Goal: Task Accomplishment & Management: Manage account settings

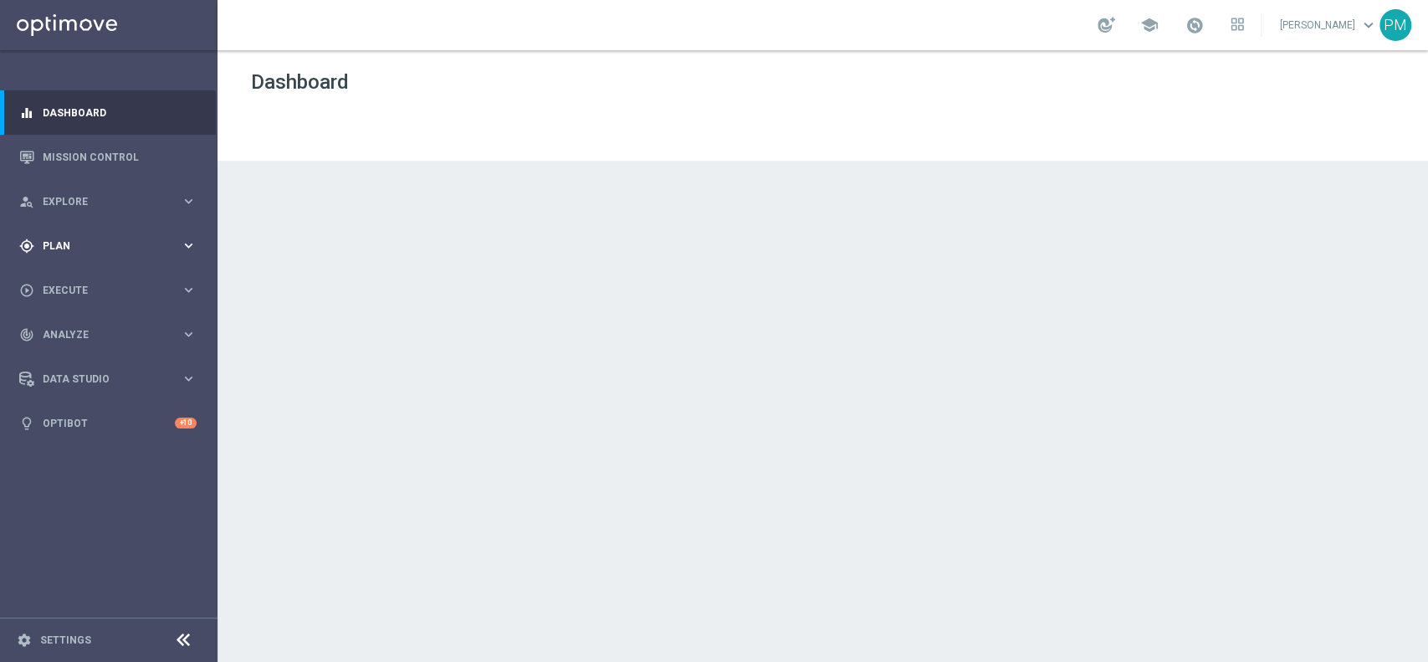
click at [95, 241] on span "Plan" at bounding box center [112, 246] width 138 height 10
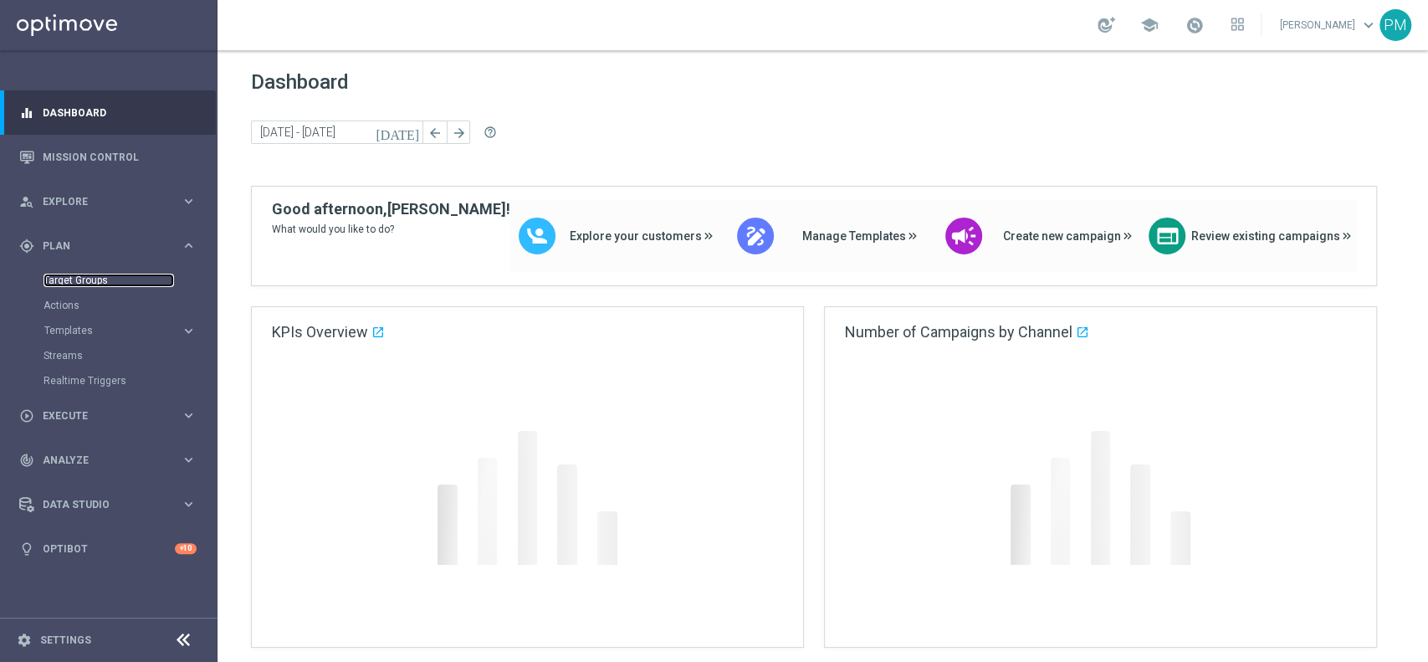
click at [93, 283] on link "Target Groups" at bounding box center [109, 280] width 131 height 13
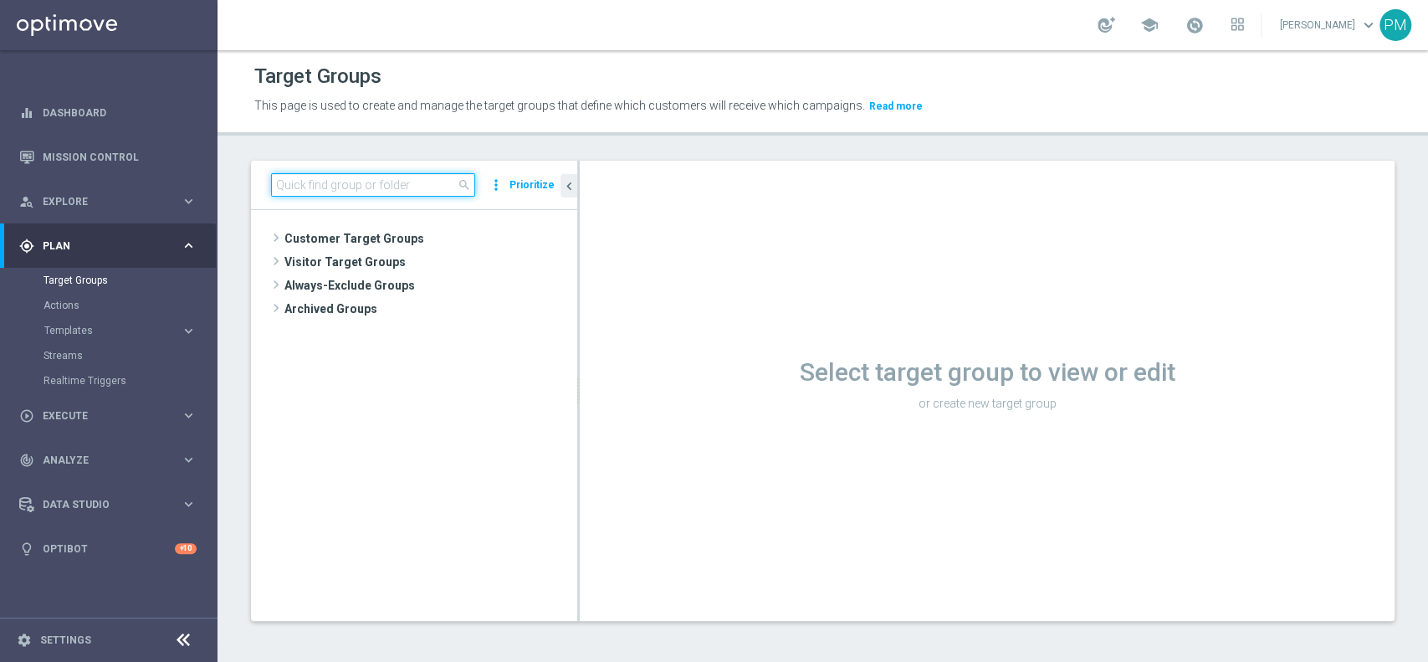
click at [360, 187] on input at bounding box center [373, 184] width 204 height 23
paste input "Multi Master Low 1st Sport lm NO saldo"
type input "Multi Master Low 1st Sport lm NO saldo"
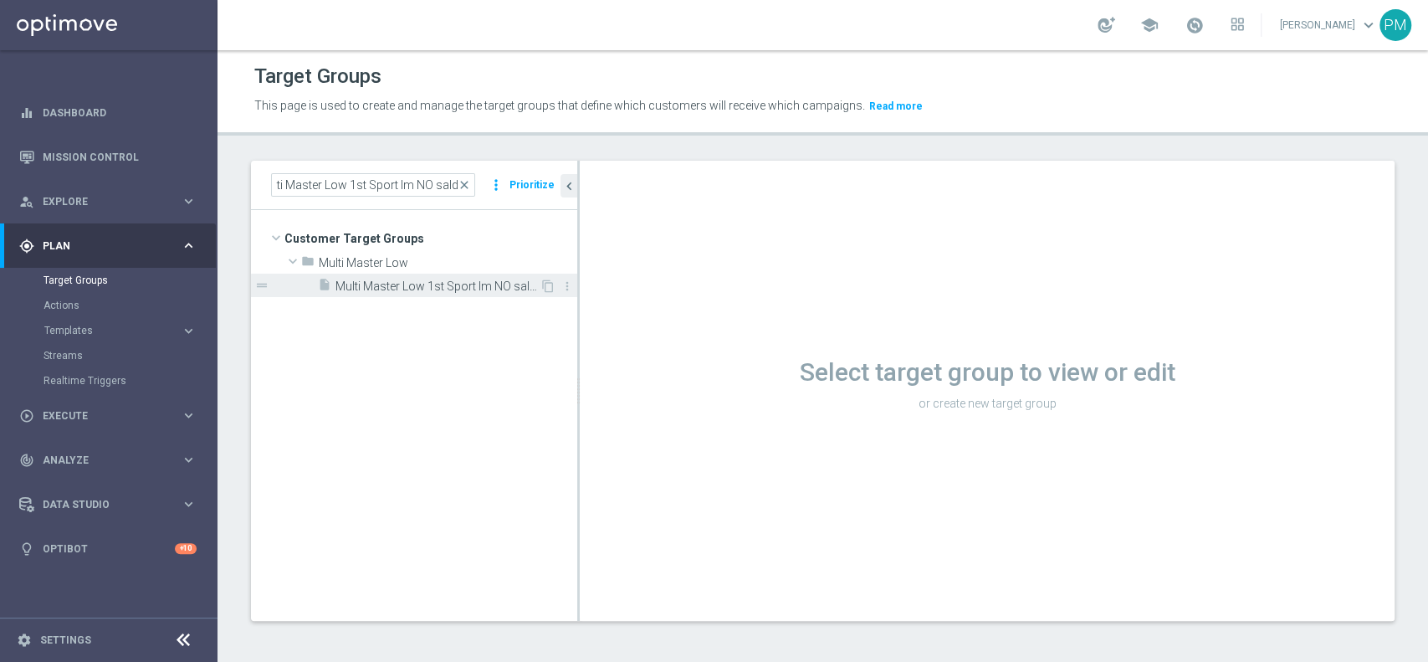
click at [468, 290] on span "Multi Master Low 1st Sport lm NO saldo" at bounding box center [438, 286] width 204 height 14
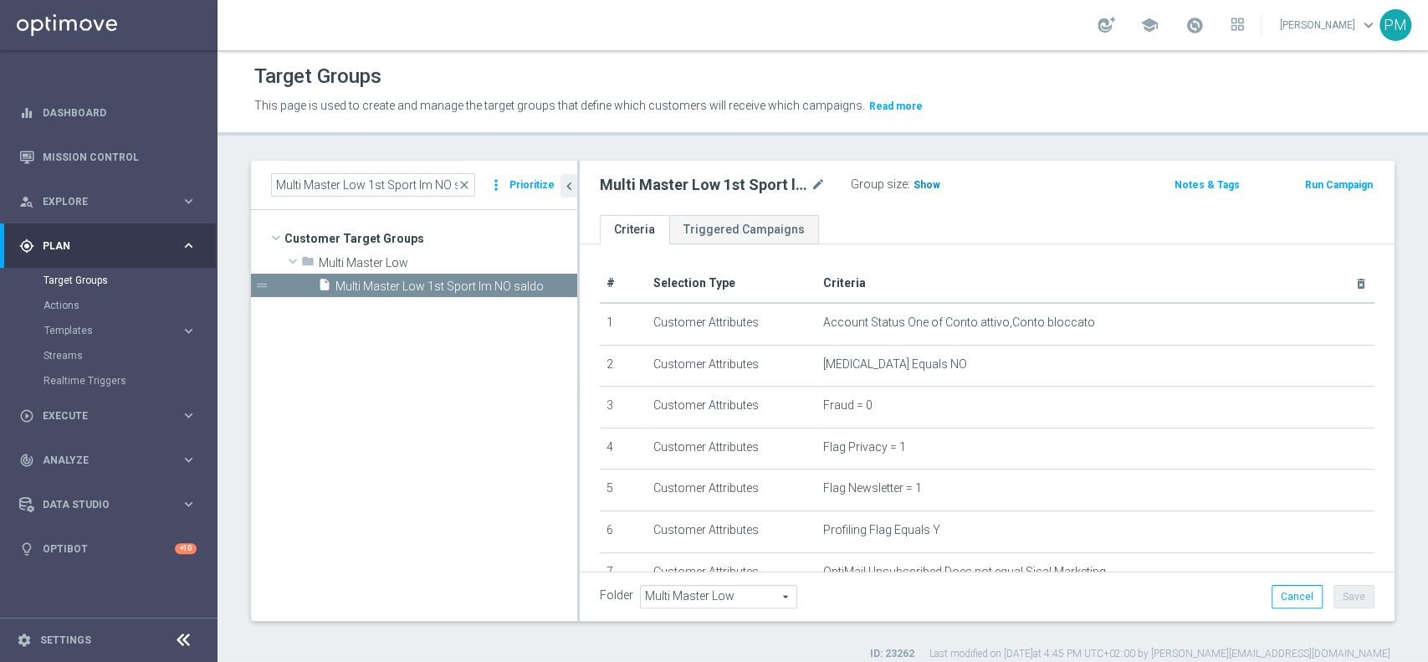
click at [931, 185] on span "Show" at bounding box center [927, 185] width 27 height 12
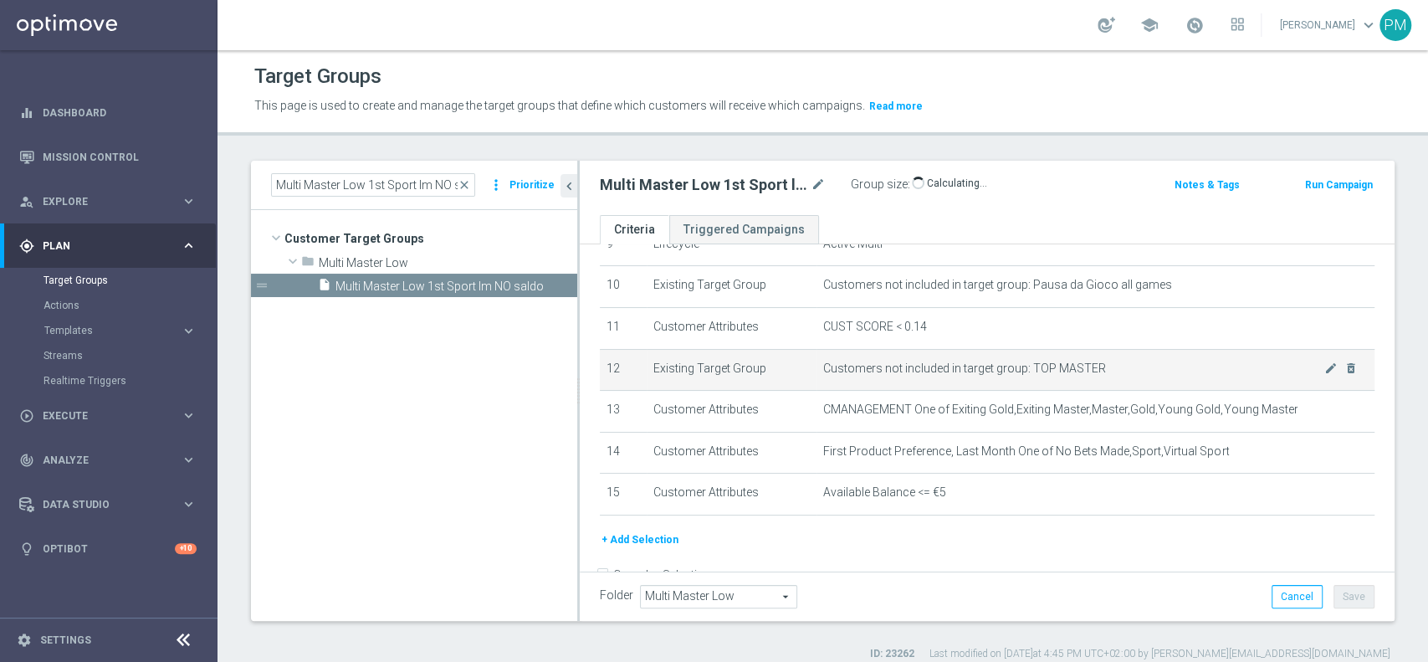
scroll to position [446, 0]
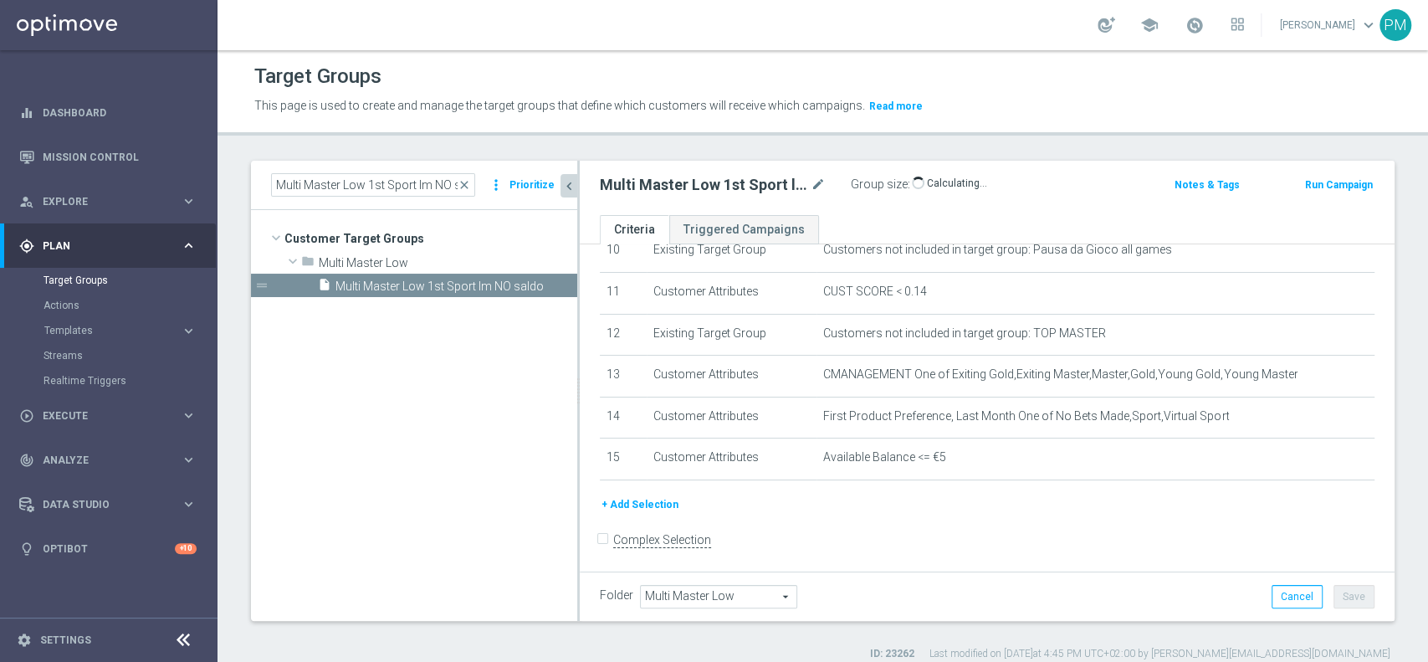
click at [564, 188] on icon "chevron_left" at bounding box center [569, 186] width 16 height 16
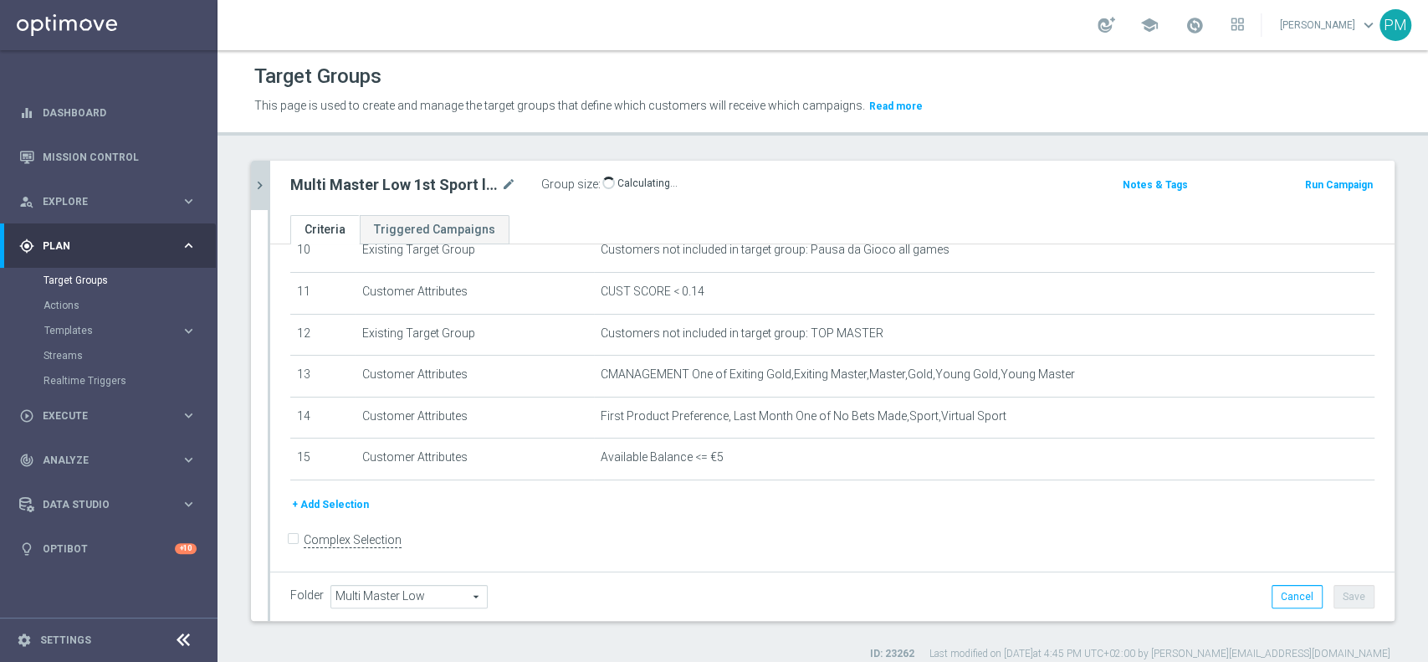
click at [315, 500] on button "+ Add Selection" at bounding box center [330, 504] width 80 height 18
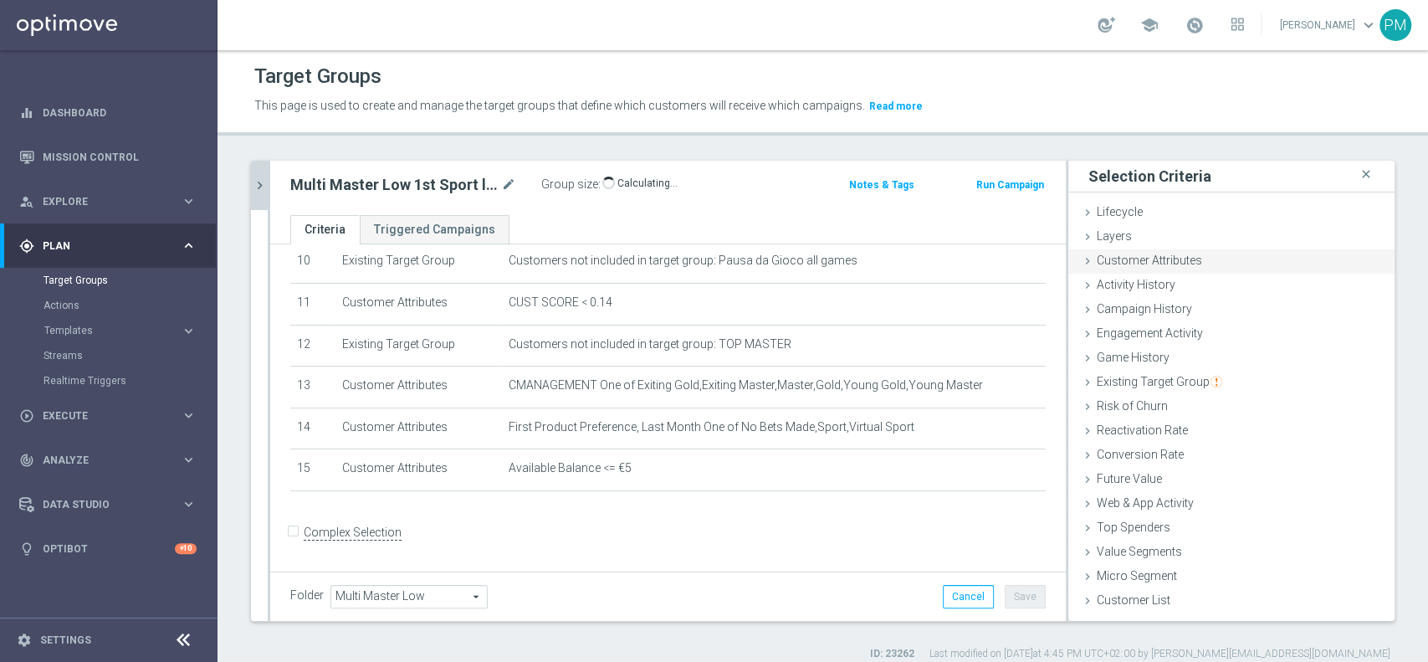
click at [1216, 266] on div "Customer Attributes done" at bounding box center [1231, 261] width 326 height 25
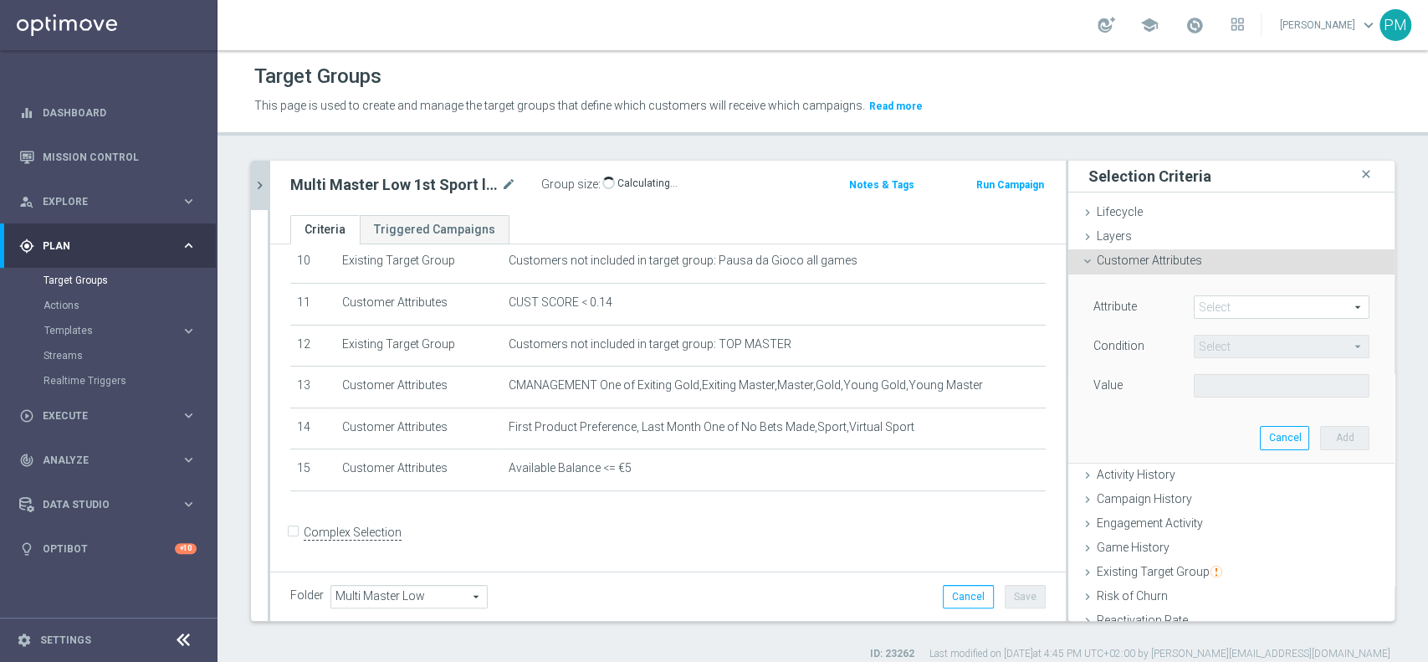
click at [1216, 306] on span at bounding box center [1282, 307] width 174 height 22
click at [0, 0] on input "search" at bounding box center [0, 0] width 0 height 0
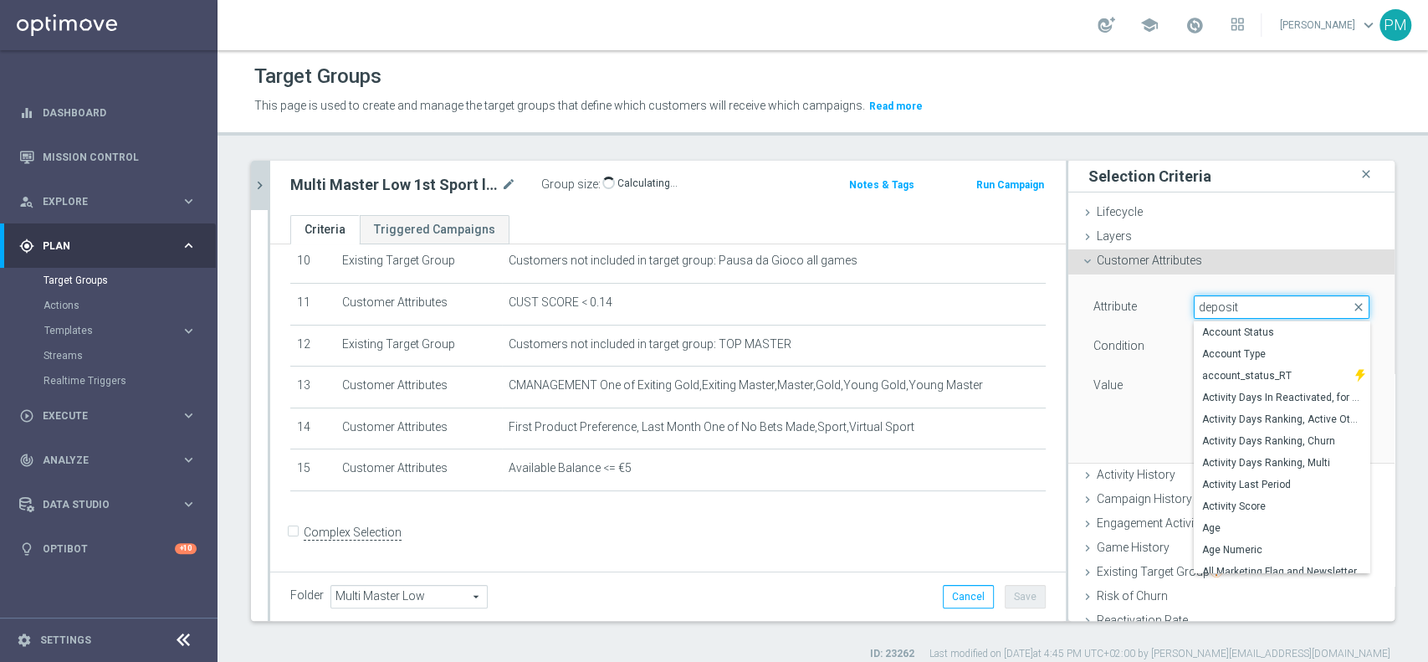
type input "deposit"
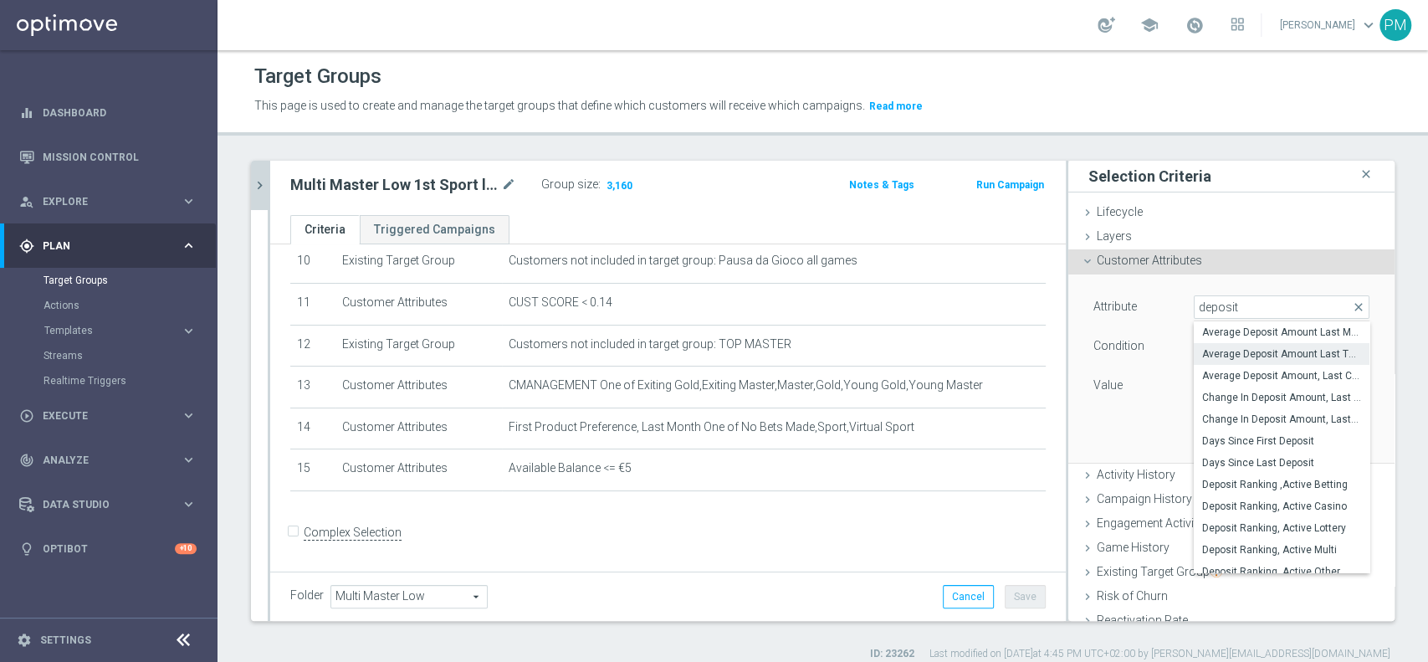
click at [1209, 356] on span "Average Deposit Amount Last Three Months" at bounding box center [1281, 353] width 159 height 13
type input "Average Deposit Amount Last Three Months"
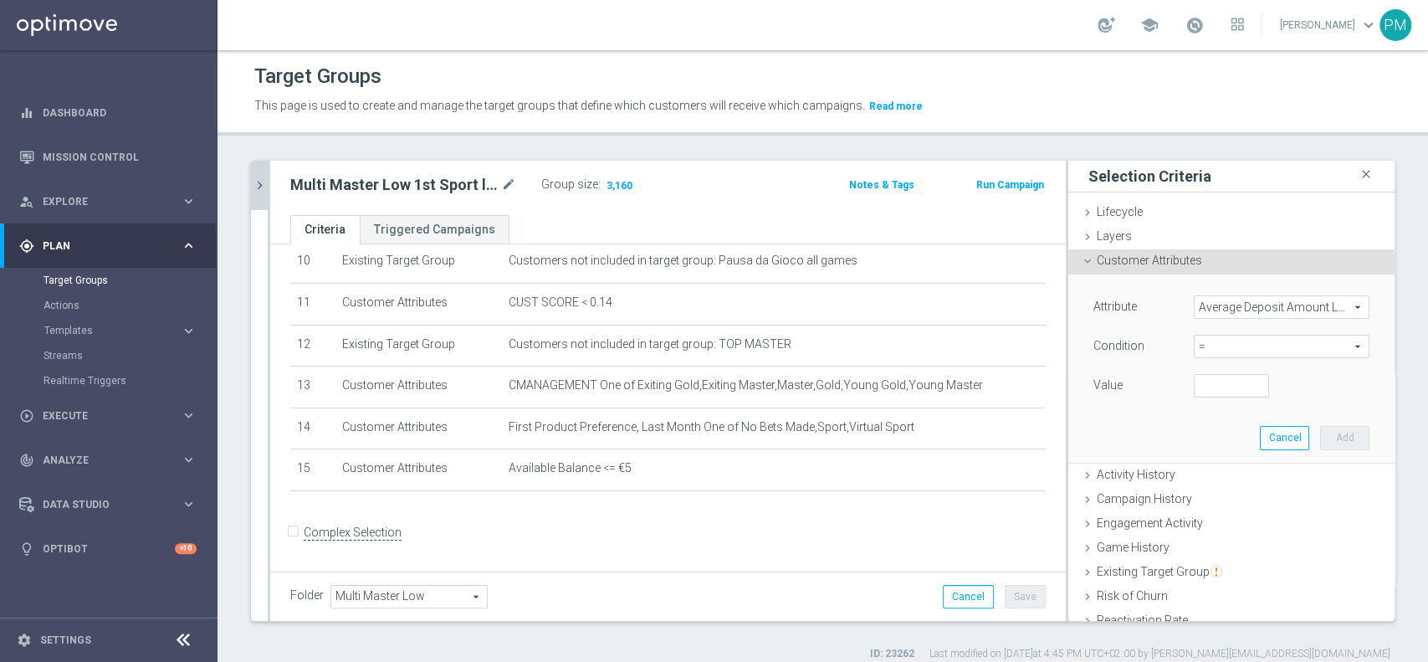
click at [1209, 345] on span "=" at bounding box center [1282, 347] width 174 height 22
click at [1212, 452] on span ">" at bounding box center [1281, 458] width 159 height 13
type input ">"
click at [1197, 385] on input "number" at bounding box center [1231, 385] width 75 height 23
type input "20"
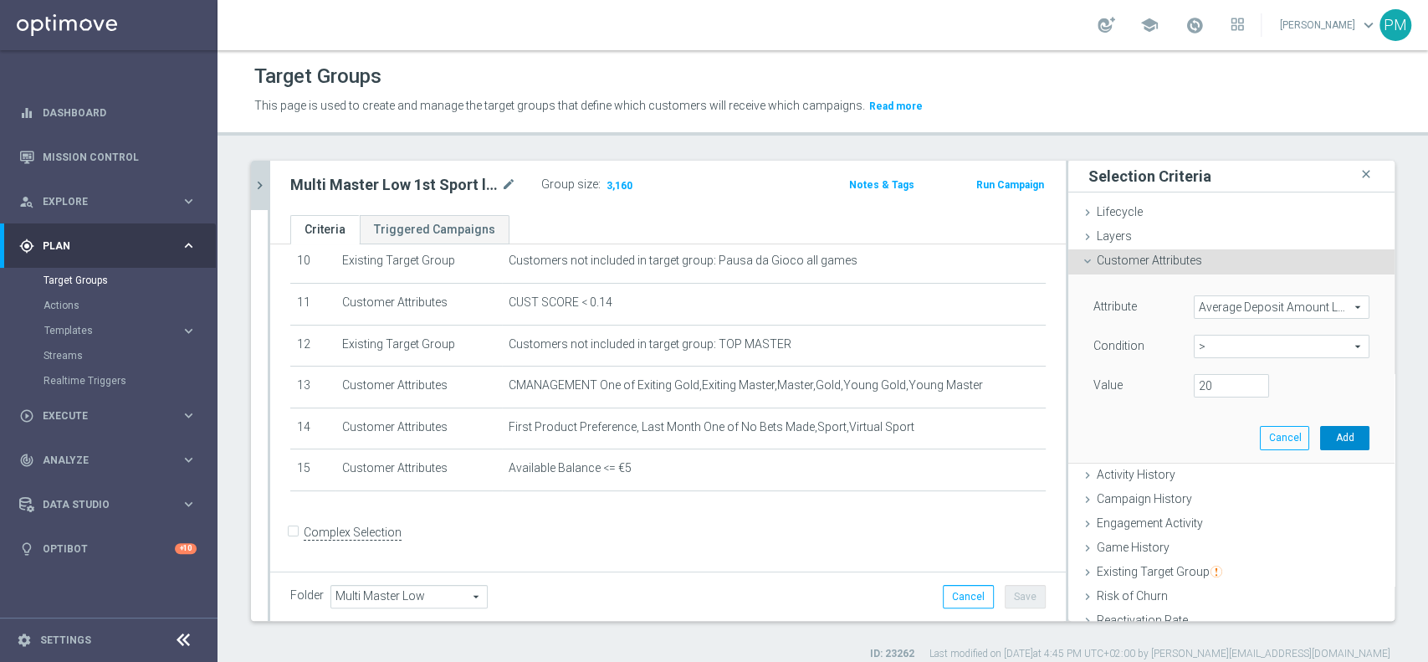
click at [1320, 435] on button "Add" at bounding box center [1344, 437] width 49 height 23
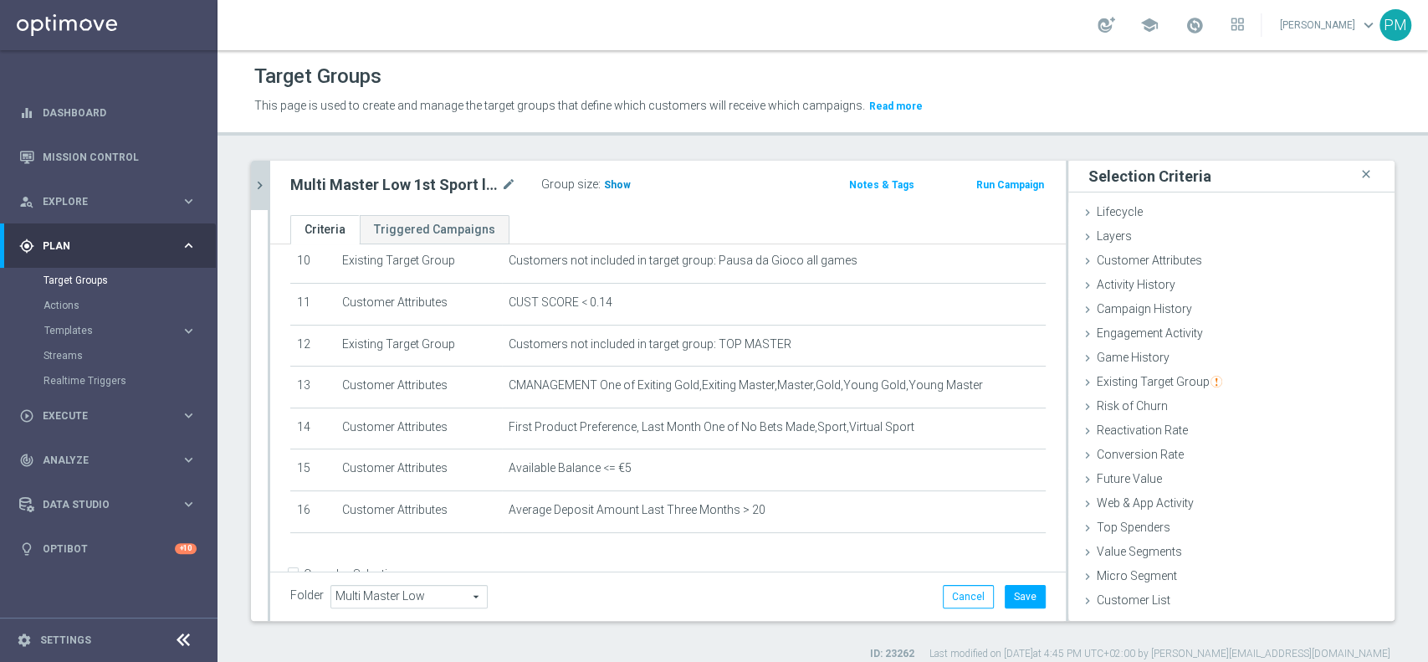
click at [617, 191] on h3 "Show" at bounding box center [617, 185] width 30 height 18
click at [1171, 259] on span "Customer Attributes" at bounding box center [1149, 260] width 105 height 13
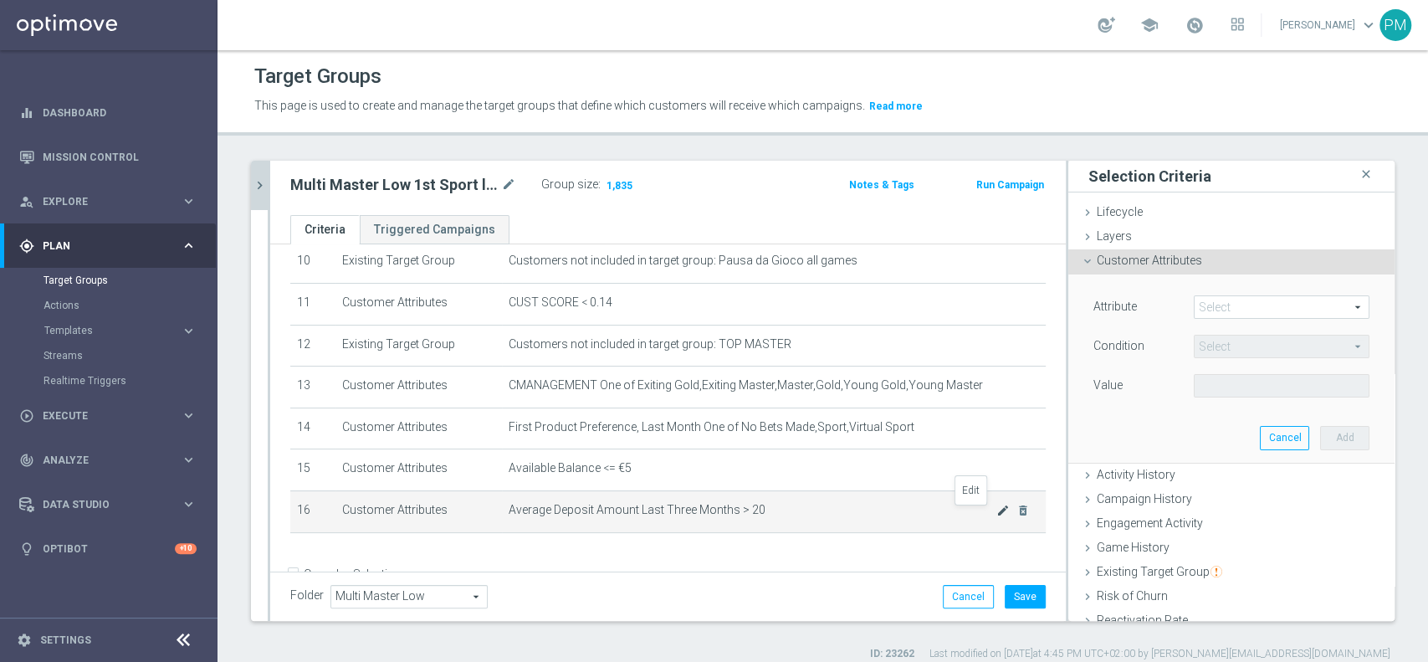
click at [997, 514] on icon "mode_edit" at bounding box center [1003, 510] width 13 height 13
click at [1194, 381] on input "20" at bounding box center [1231, 385] width 75 height 23
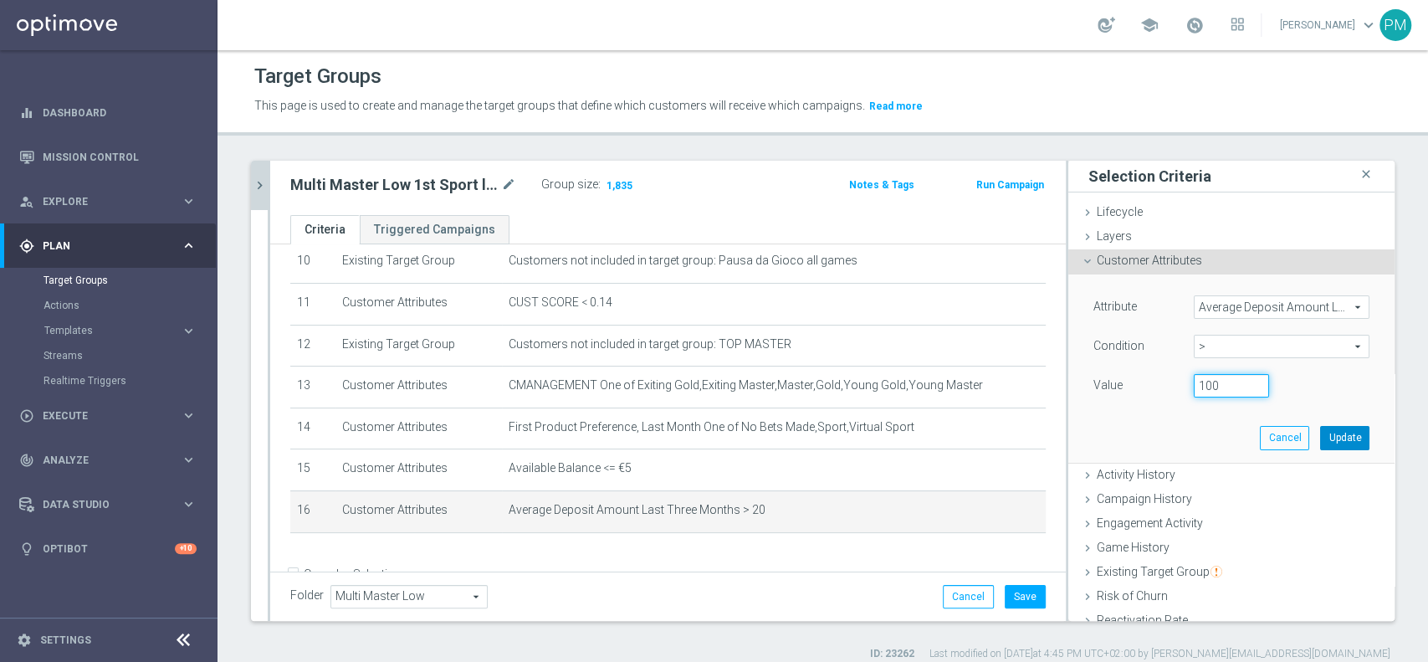
type input "100"
click at [1320, 442] on button "Update" at bounding box center [1344, 437] width 49 height 23
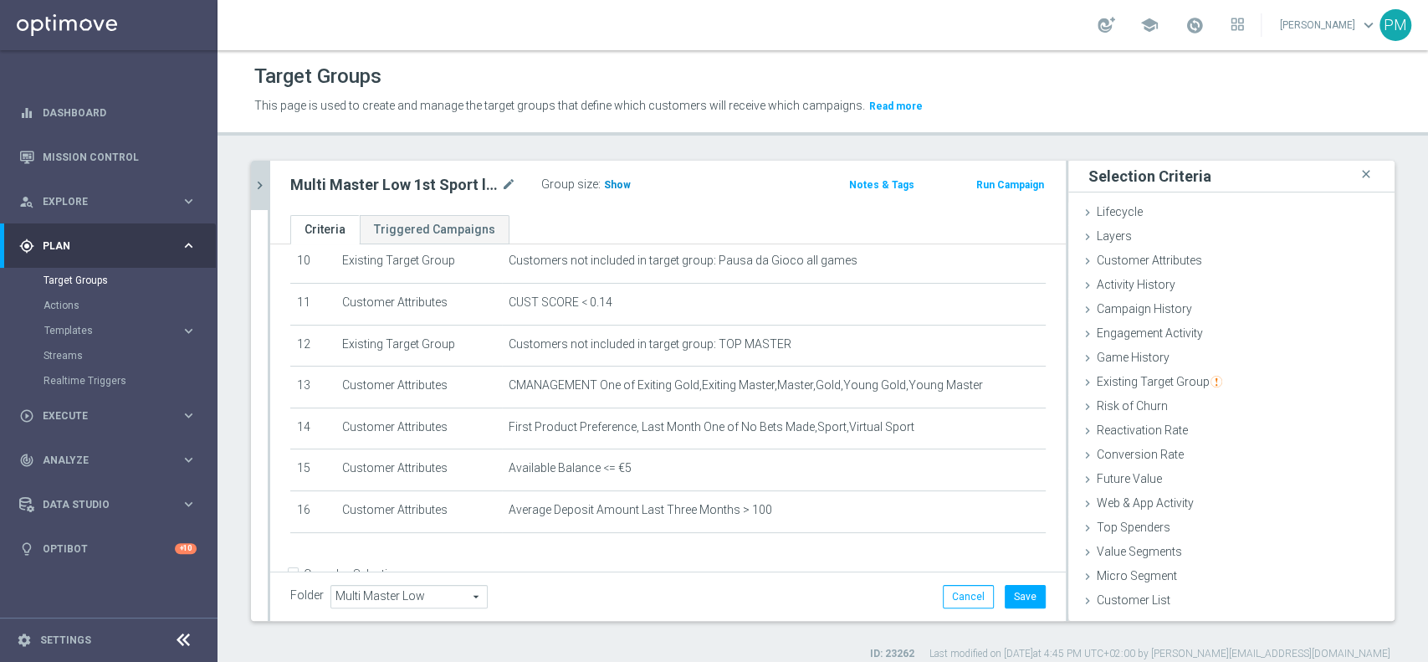
click at [616, 184] on span "Show" at bounding box center [617, 185] width 27 height 12
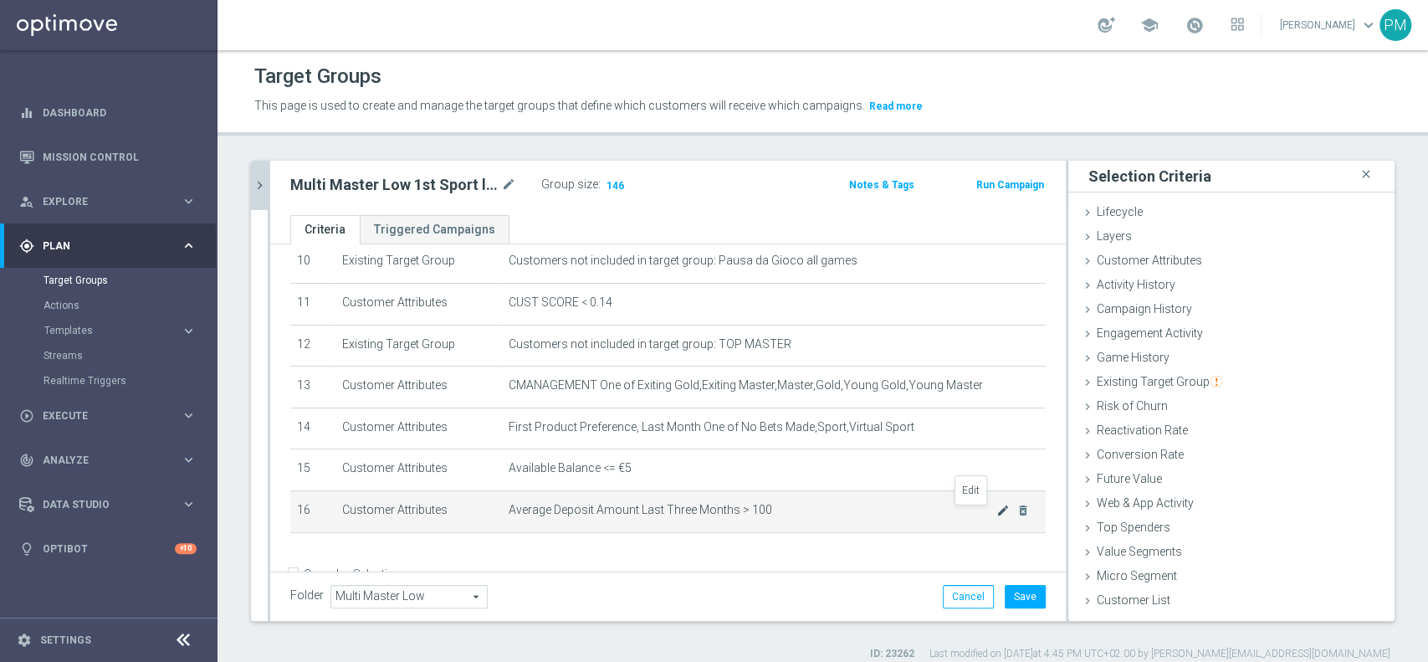
click at [997, 515] on icon "mode_edit" at bounding box center [1003, 510] width 13 height 13
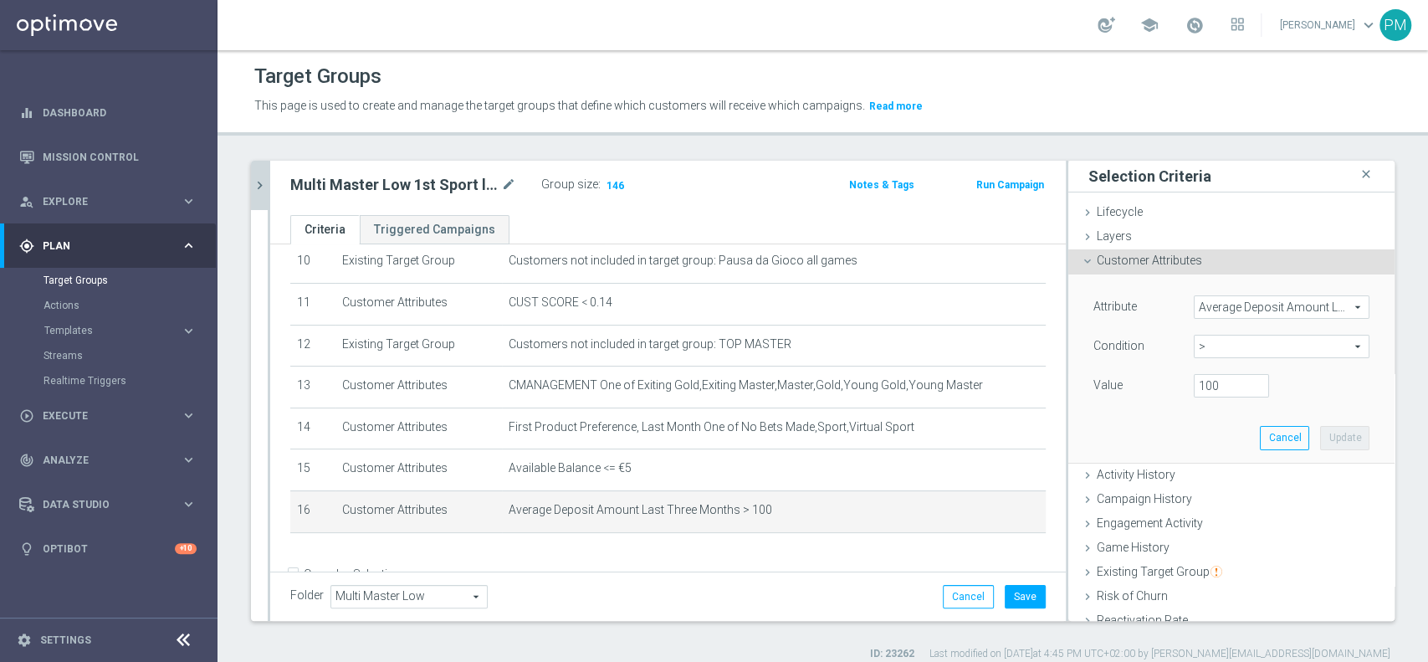
click at [1227, 310] on span "Average Deposit Amount Last Three Months" at bounding box center [1282, 307] width 174 height 22
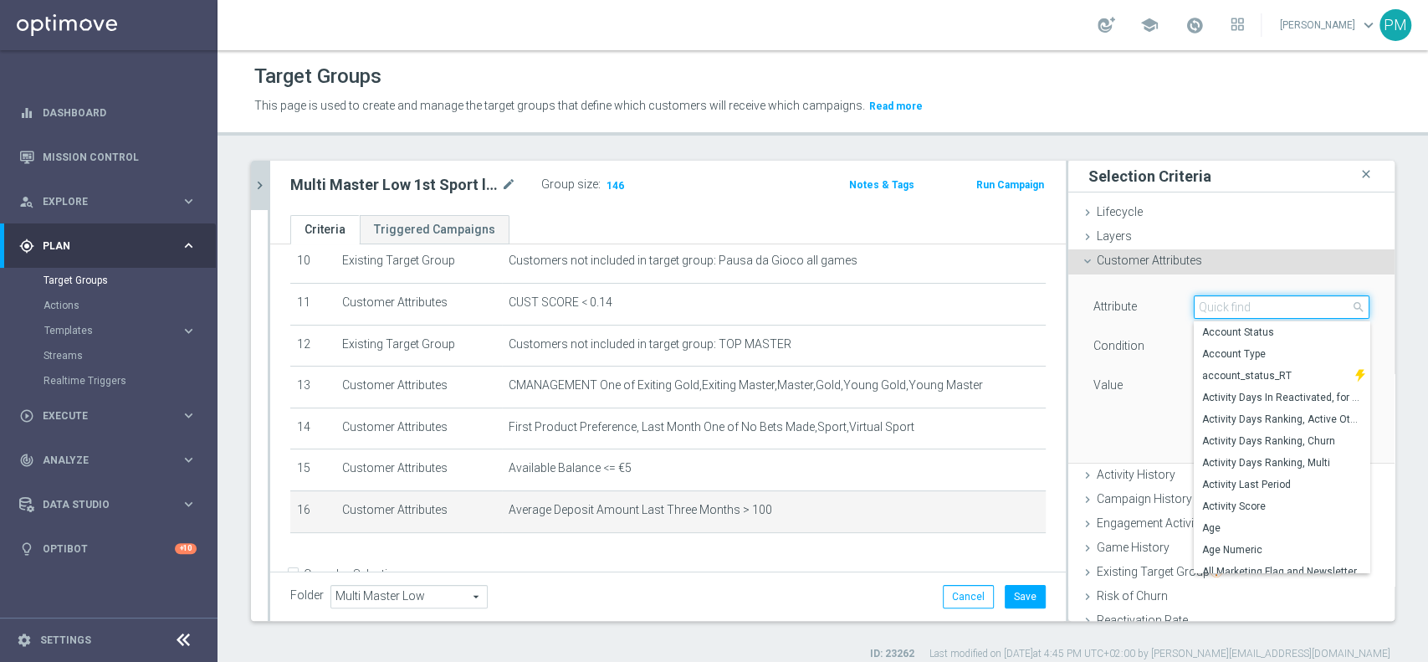
click at [1227, 310] on input "search" at bounding box center [1282, 306] width 176 height 23
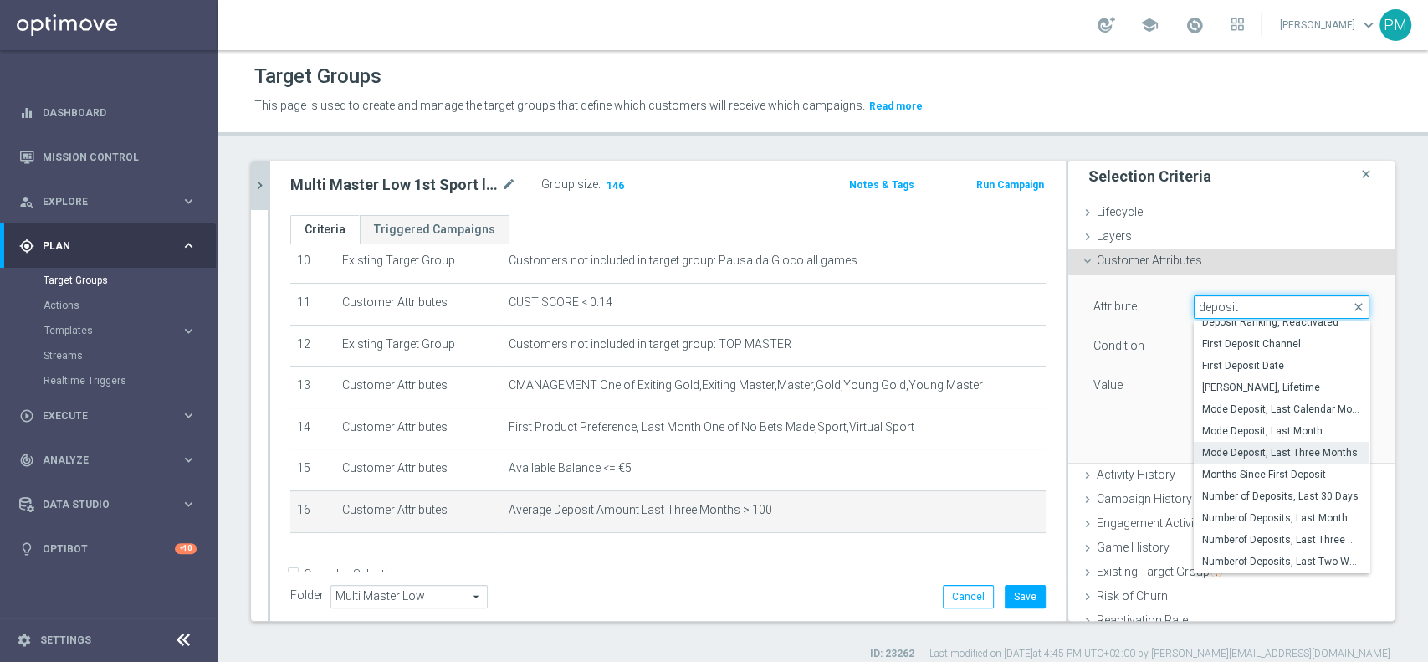
type input "deposit"
click at [1242, 449] on span "Mode Deposit, Last Three Months" at bounding box center [1281, 452] width 159 height 13
type input "Mode Deposit, Last Three Months"
type input "="
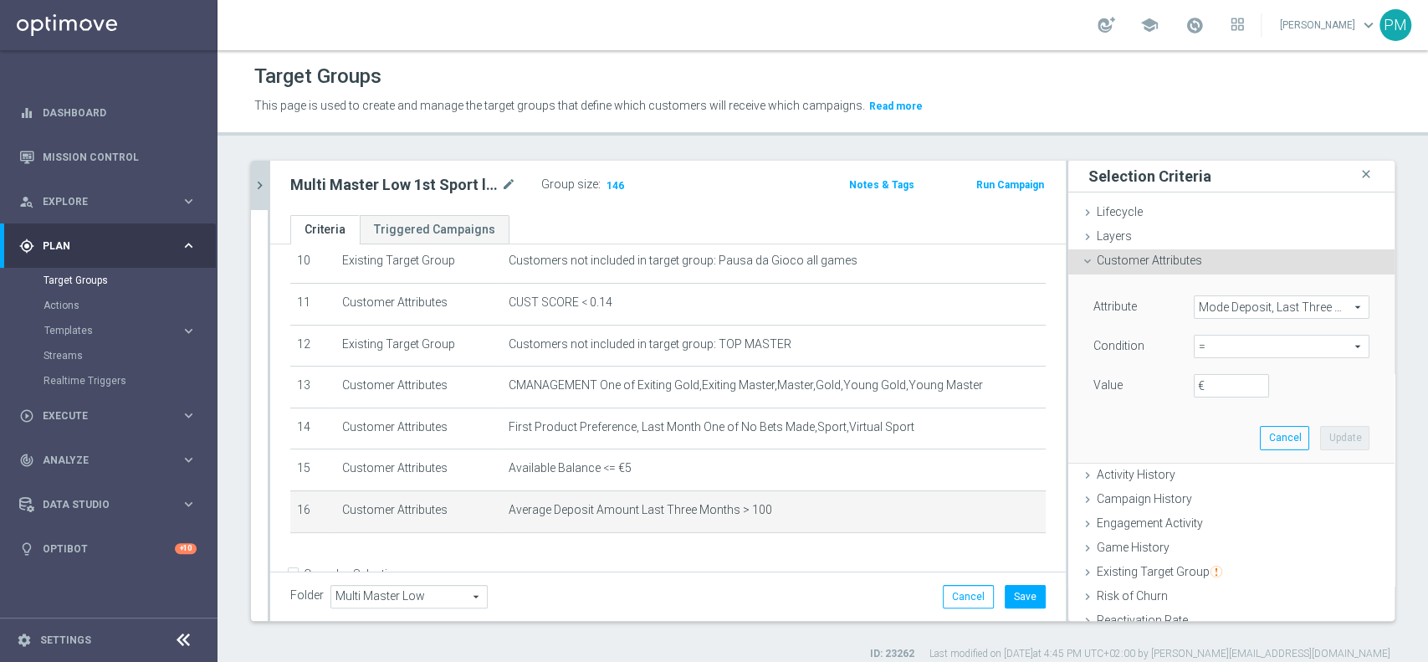
click at [1206, 351] on span "=" at bounding box center [1282, 347] width 174 height 22
click at [1205, 459] on span ">" at bounding box center [1281, 458] width 159 height 13
type input ">"
click at [1194, 386] on input "€" at bounding box center [1231, 385] width 75 height 23
type input "100"
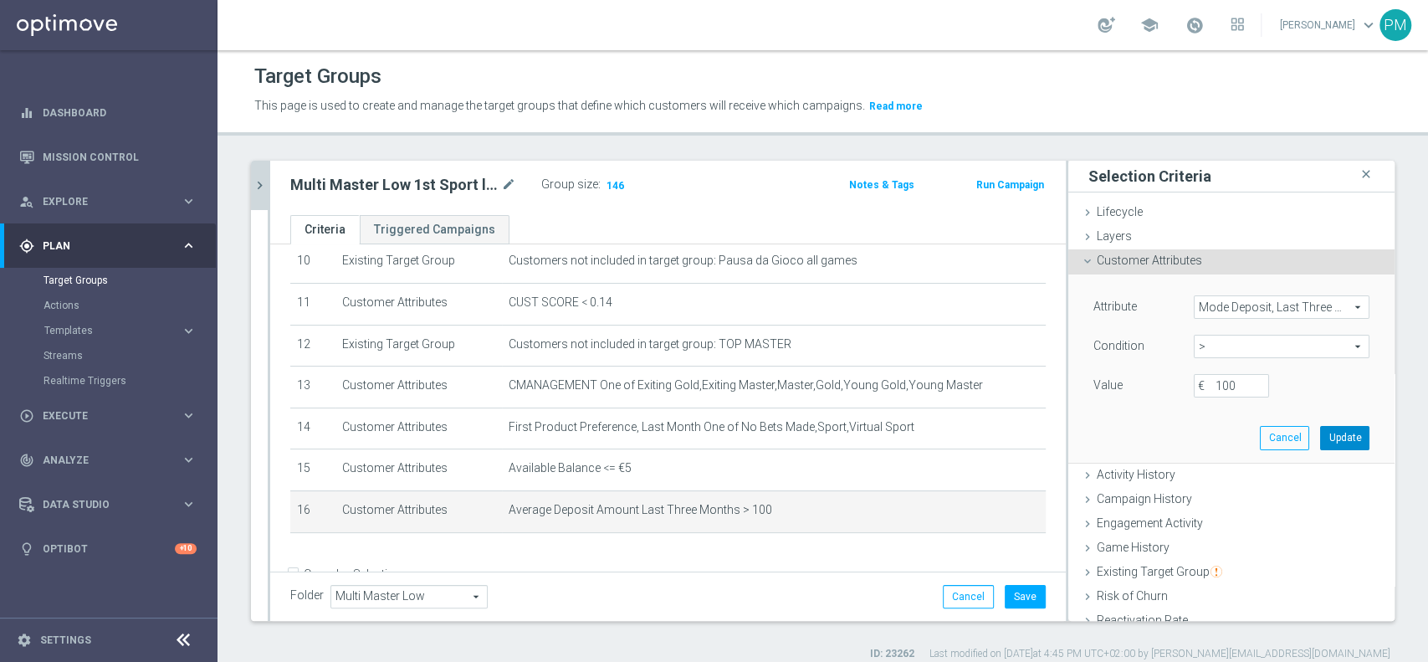
click at [1320, 434] on button "Update" at bounding box center [1344, 437] width 49 height 23
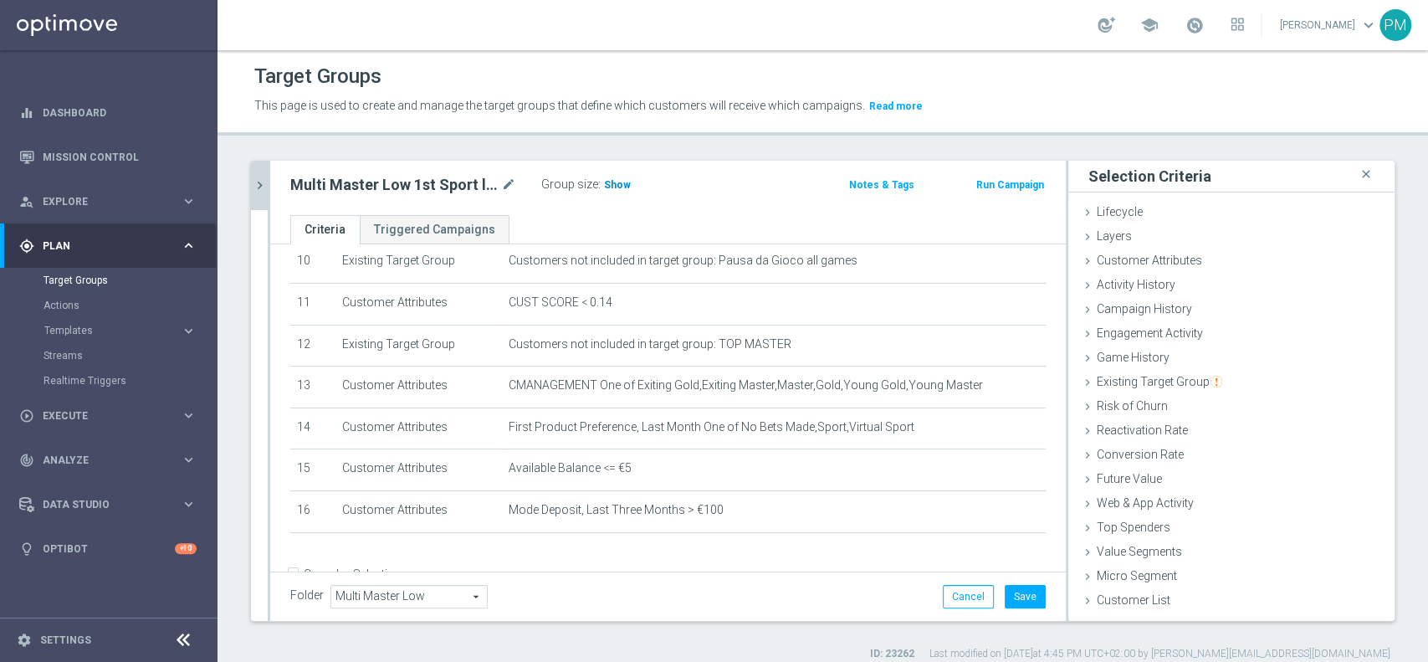
click at [616, 177] on h3 "Show" at bounding box center [617, 185] width 30 height 18
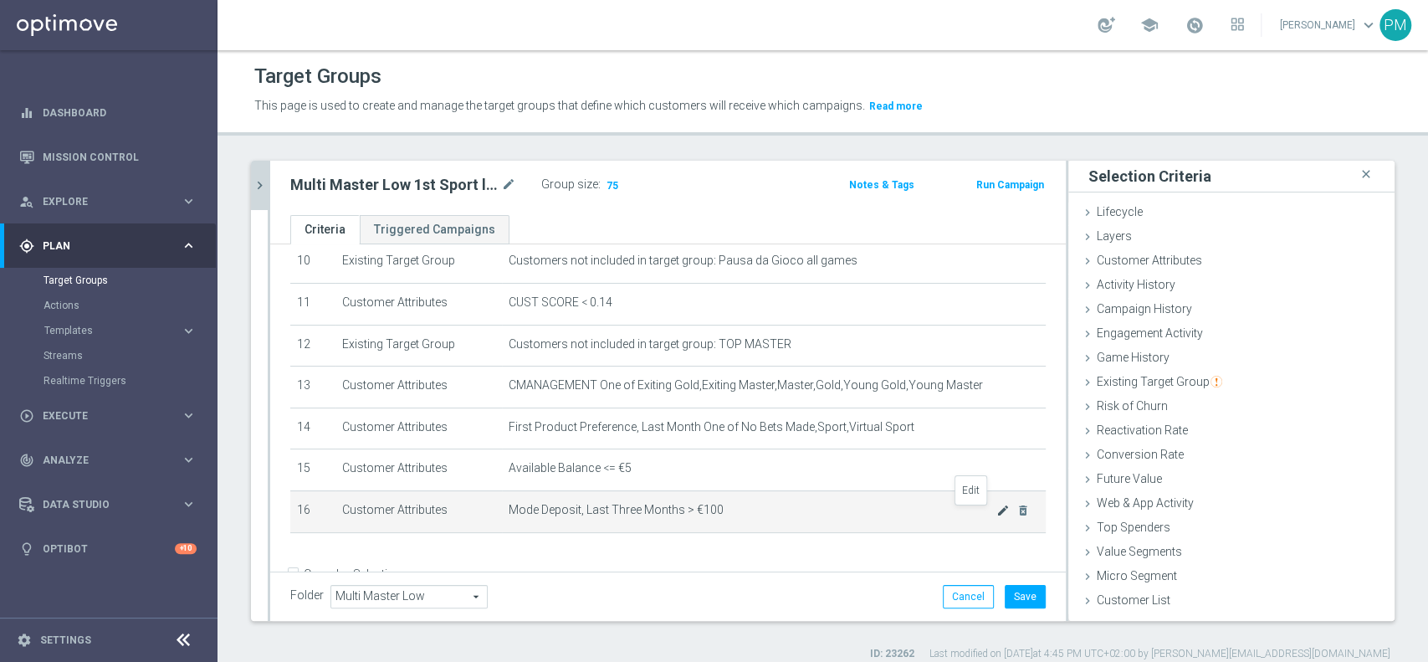
click at [997, 512] on icon "mode_edit" at bounding box center [1003, 510] width 13 height 13
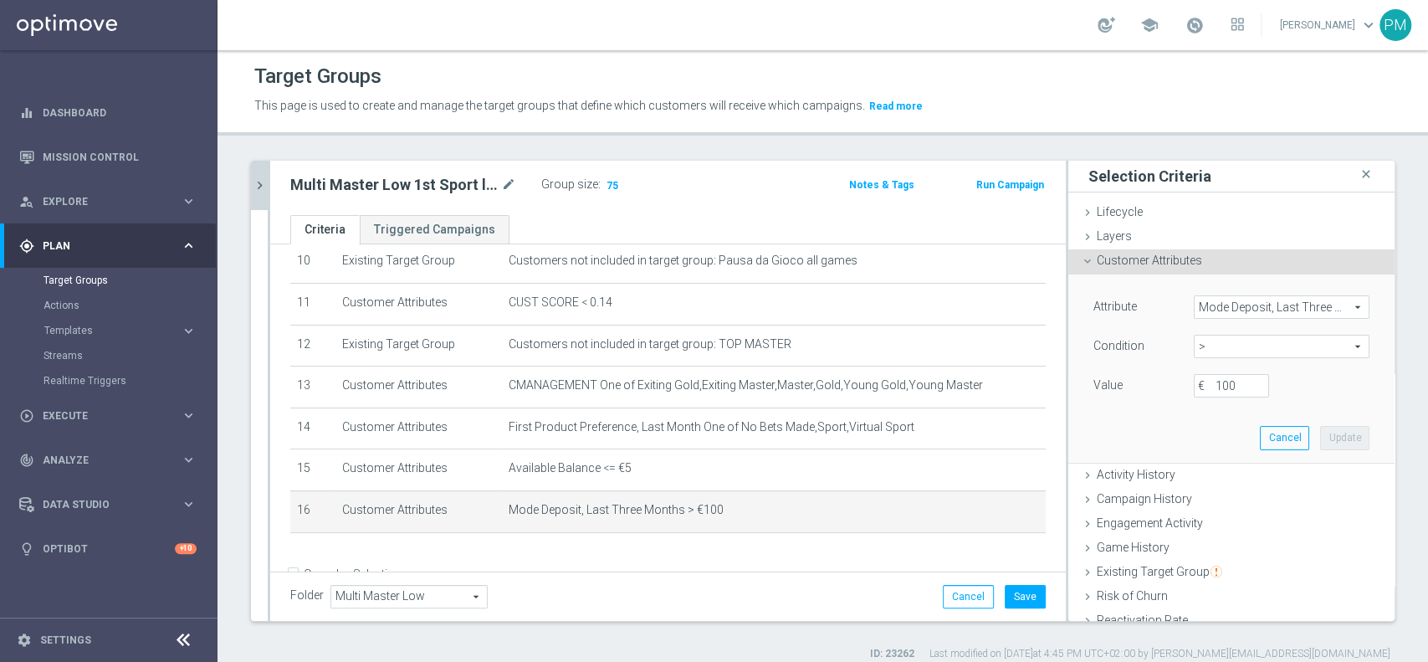
click at [1232, 308] on span "Mode Deposit, Last Three Months" at bounding box center [1282, 307] width 174 height 22
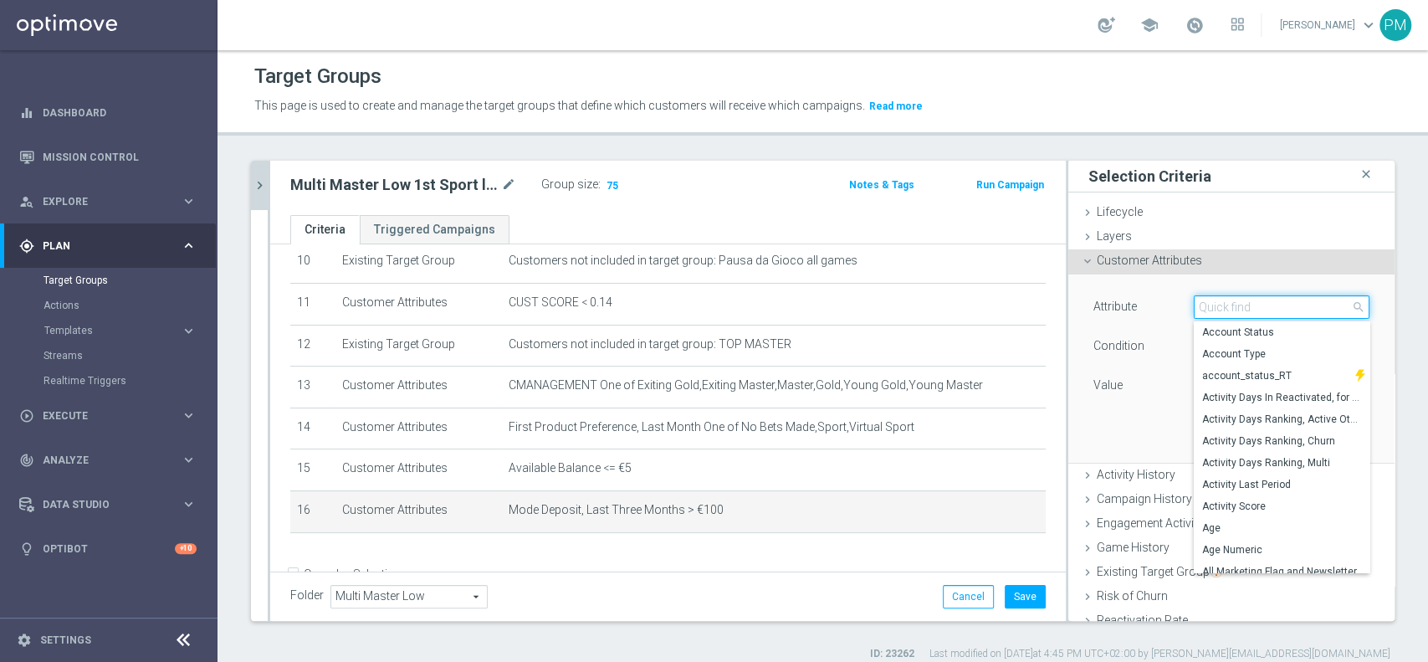
click at [1232, 308] on input "search" at bounding box center [1282, 306] width 176 height 23
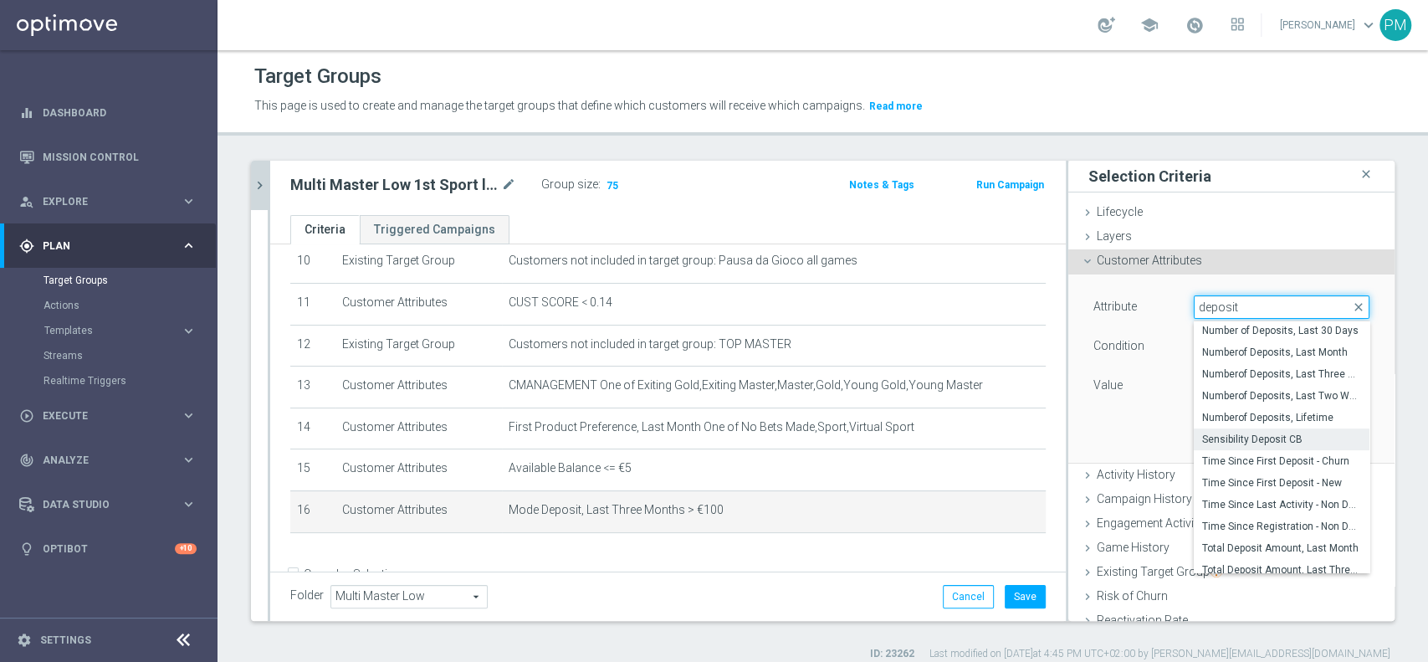
scroll to position [454, 0]
type input "deposit"
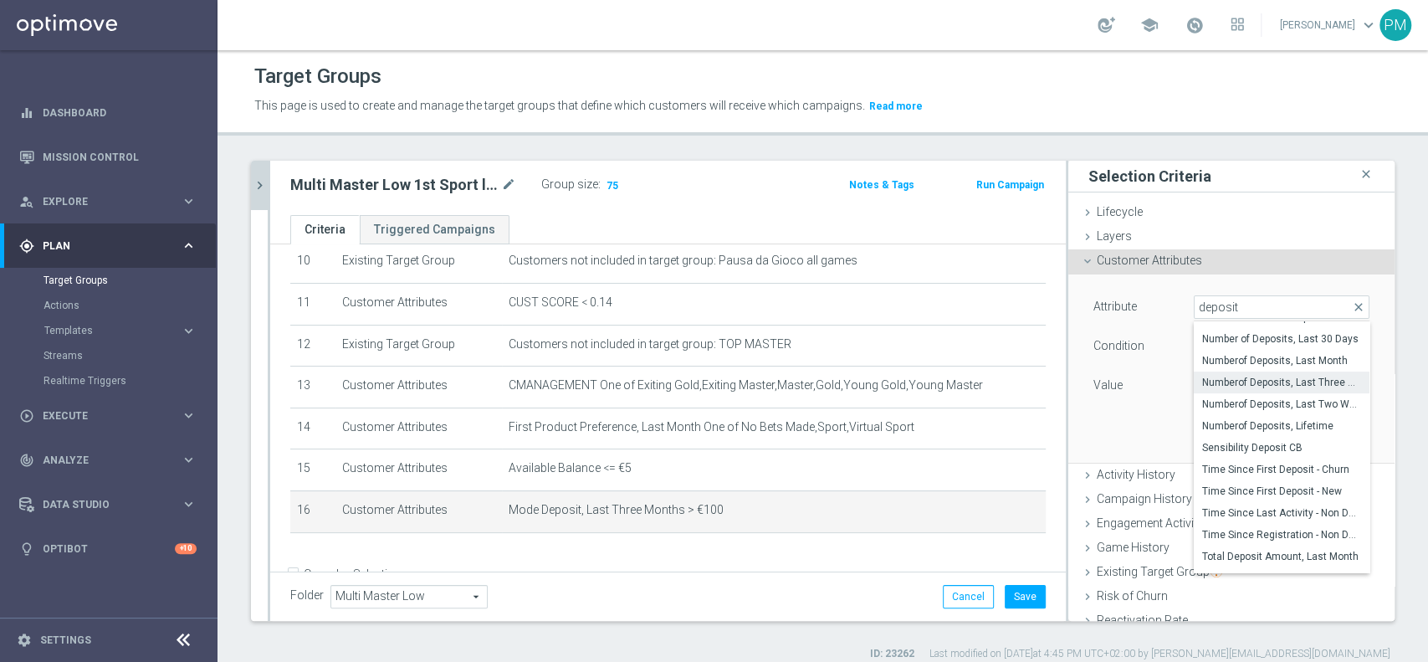
click at [1247, 387] on span "Numberof Deposits, Last Three Months" at bounding box center [1281, 382] width 159 height 13
type input "Numberof Deposits, Last Three Months"
type input "="
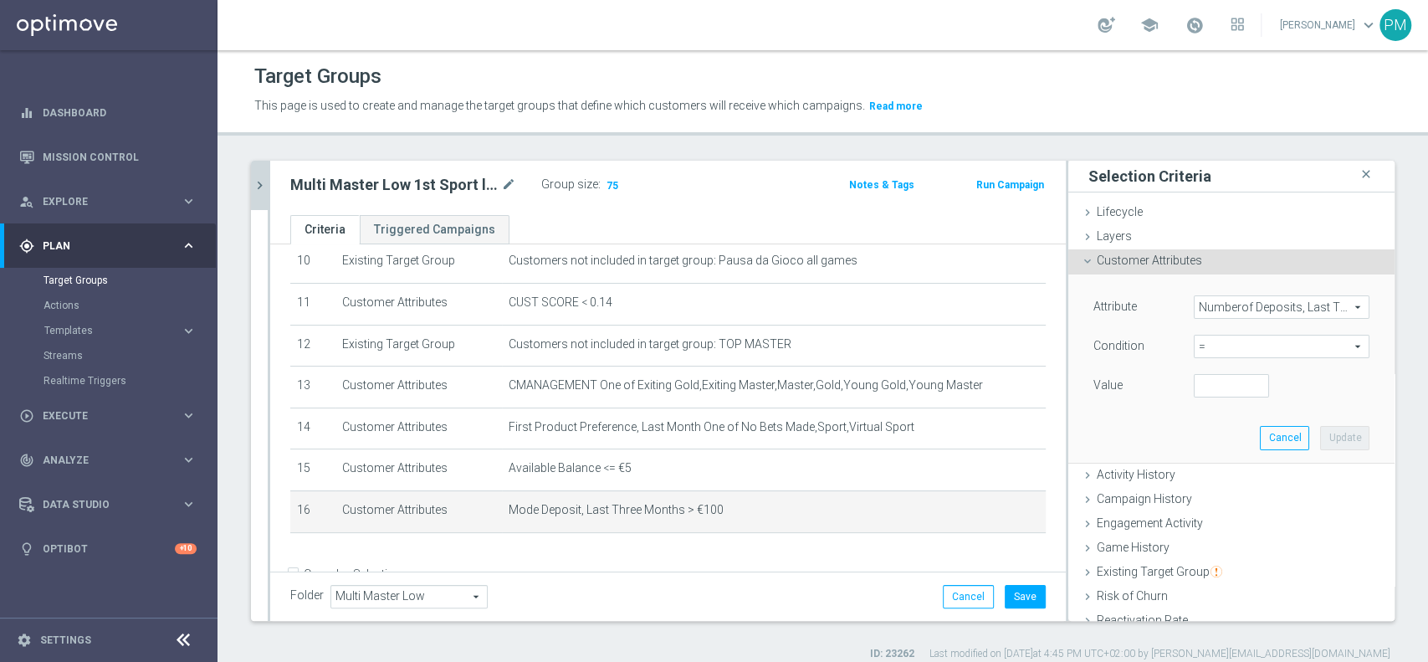
click at [1213, 346] on span "=" at bounding box center [1282, 347] width 174 height 22
click at [1202, 462] on span ">" at bounding box center [1281, 458] width 159 height 13
type input ">"
click at [1196, 392] on input "number" at bounding box center [1231, 385] width 75 height 23
type input "5"
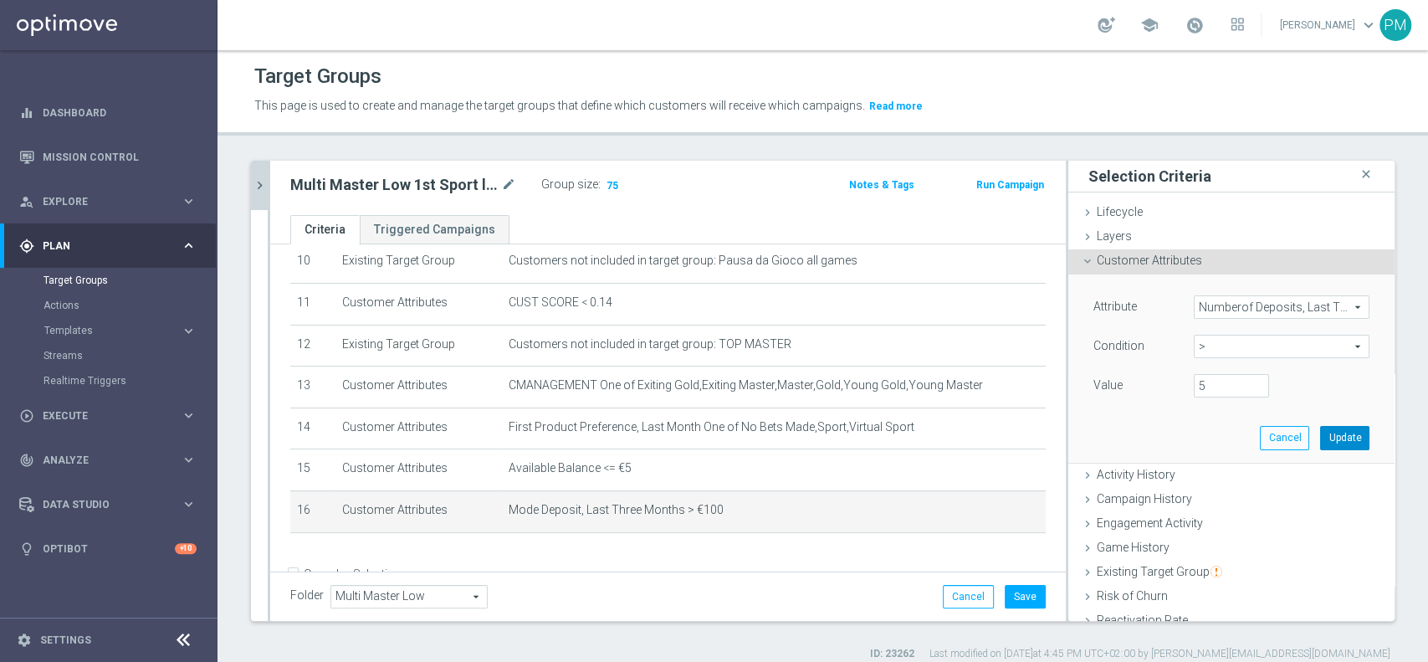
click at [1320, 435] on button "Update" at bounding box center [1344, 437] width 49 height 23
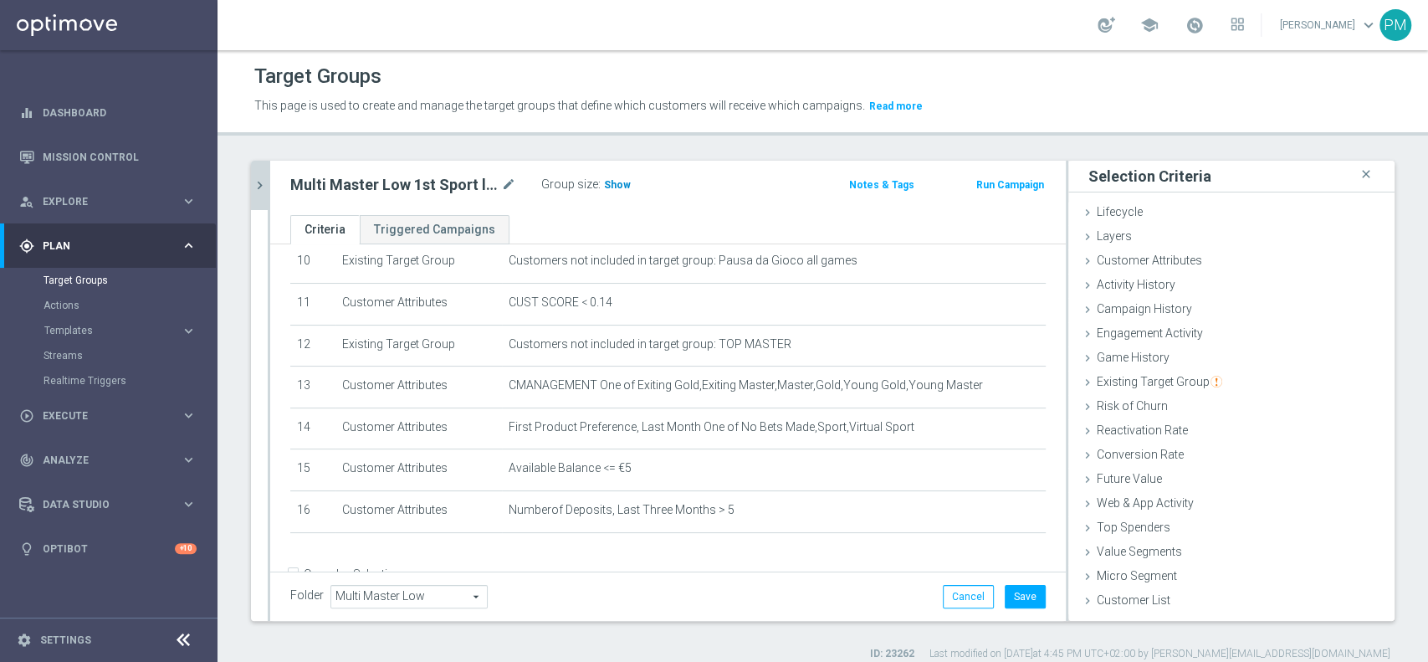
click at [614, 187] on span "Show" at bounding box center [617, 185] width 27 height 12
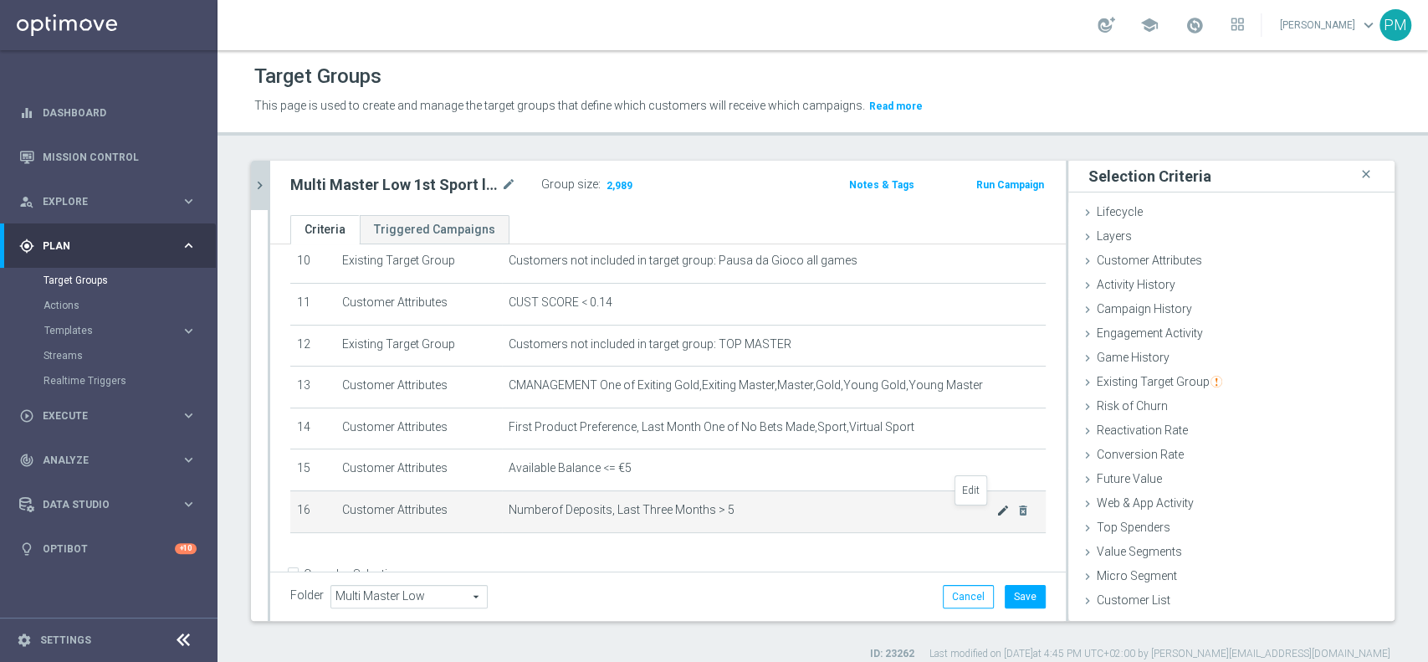
click at [997, 514] on icon "mode_edit" at bounding box center [1003, 510] width 13 height 13
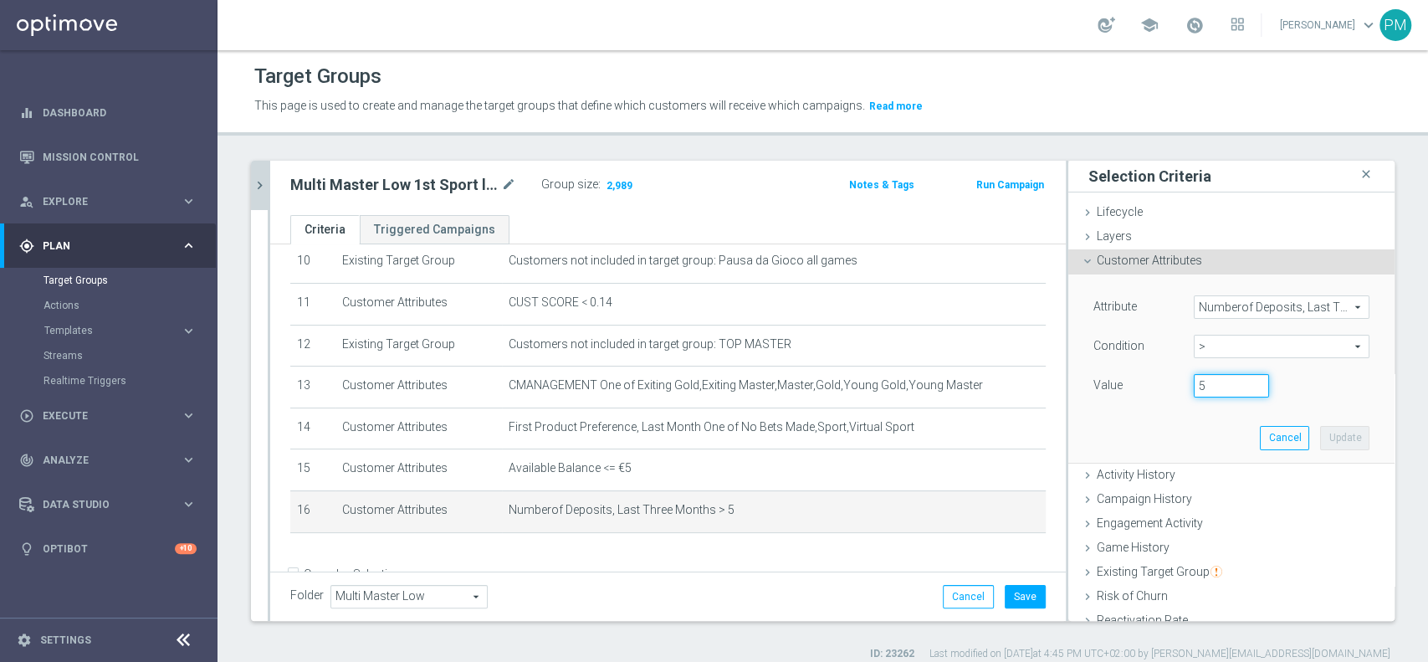
click at [1194, 386] on input "5" at bounding box center [1231, 385] width 75 height 23
type input "20"
click at [1320, 441] on button "Update" at bounding box center [1344, 437] width 49 height 23
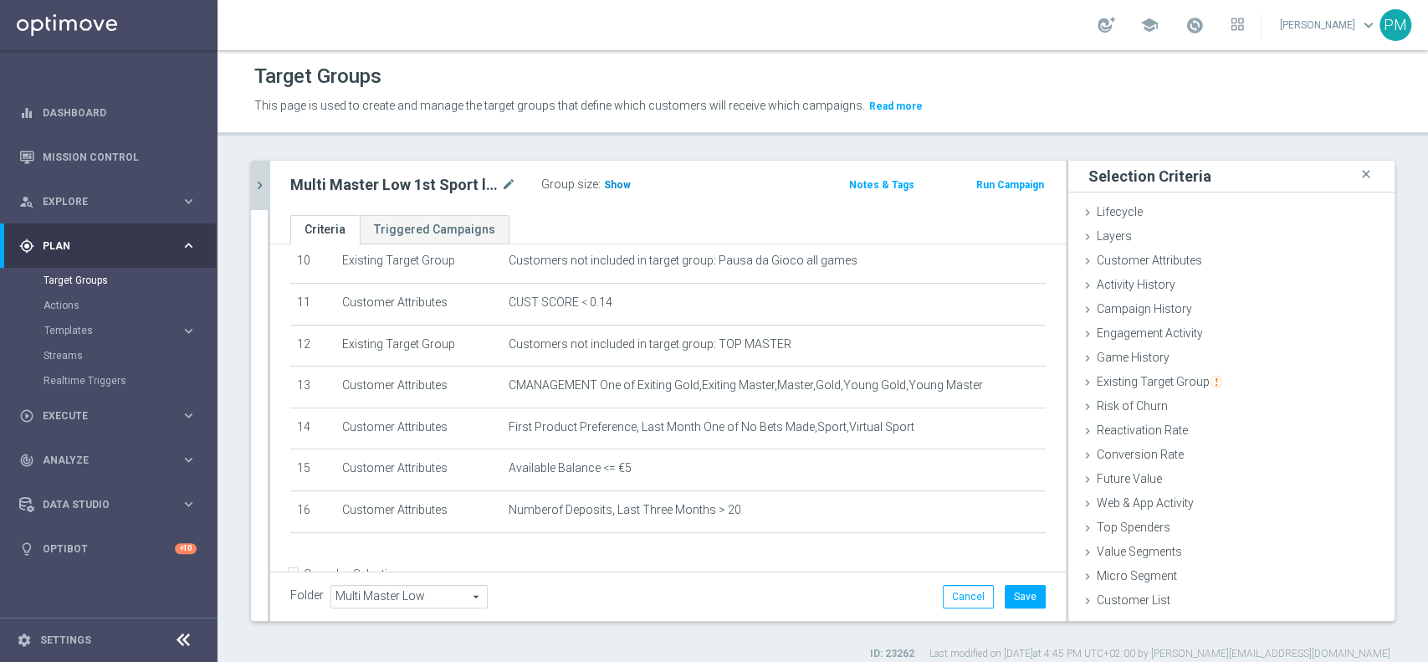
click at [626, 177] on h3 "Show" at bounding box center [617, 185] width 30 height 18
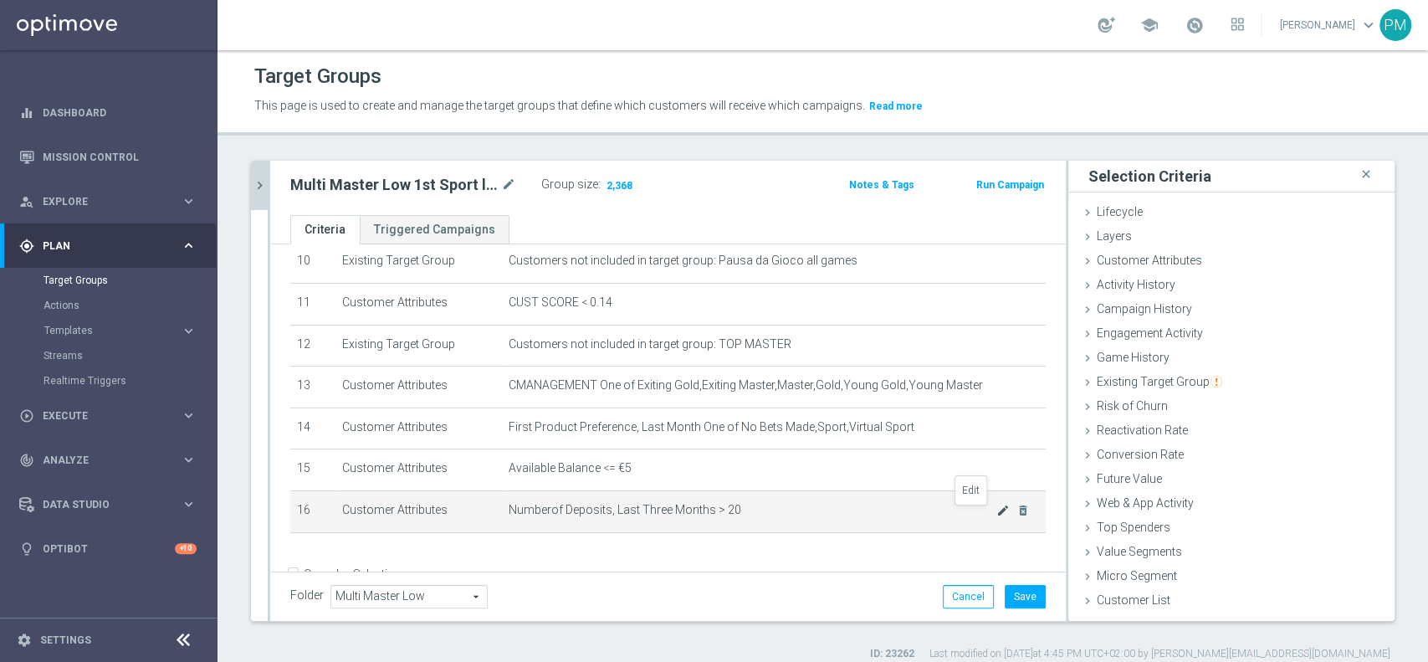
click at [997, 514] on icon "mode_edit" at bounding box center [1003, 510] width 13 height 13
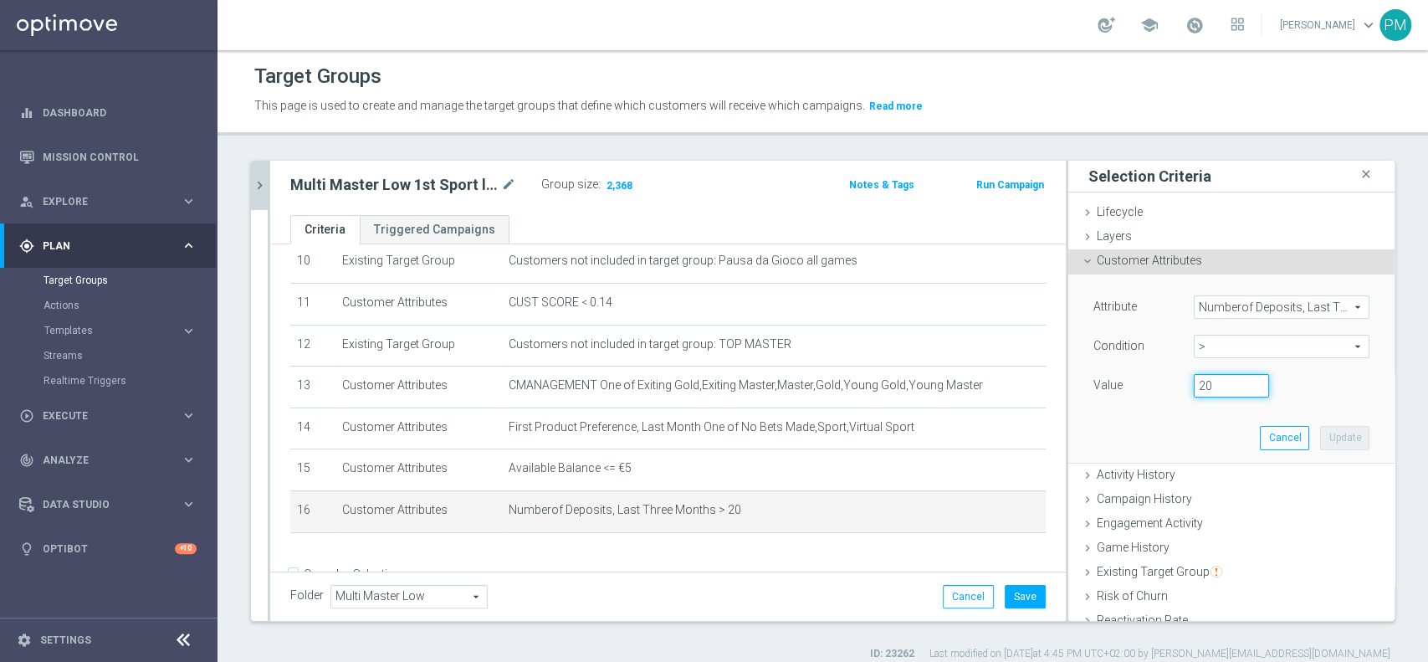
click at [1194, 382] on input "20" at bounding box center [1231, 385] width 75 height 23
type input "40"
click at [1320, 437] on button "Update" at bounding box center [1344, 437] width 49 height 23
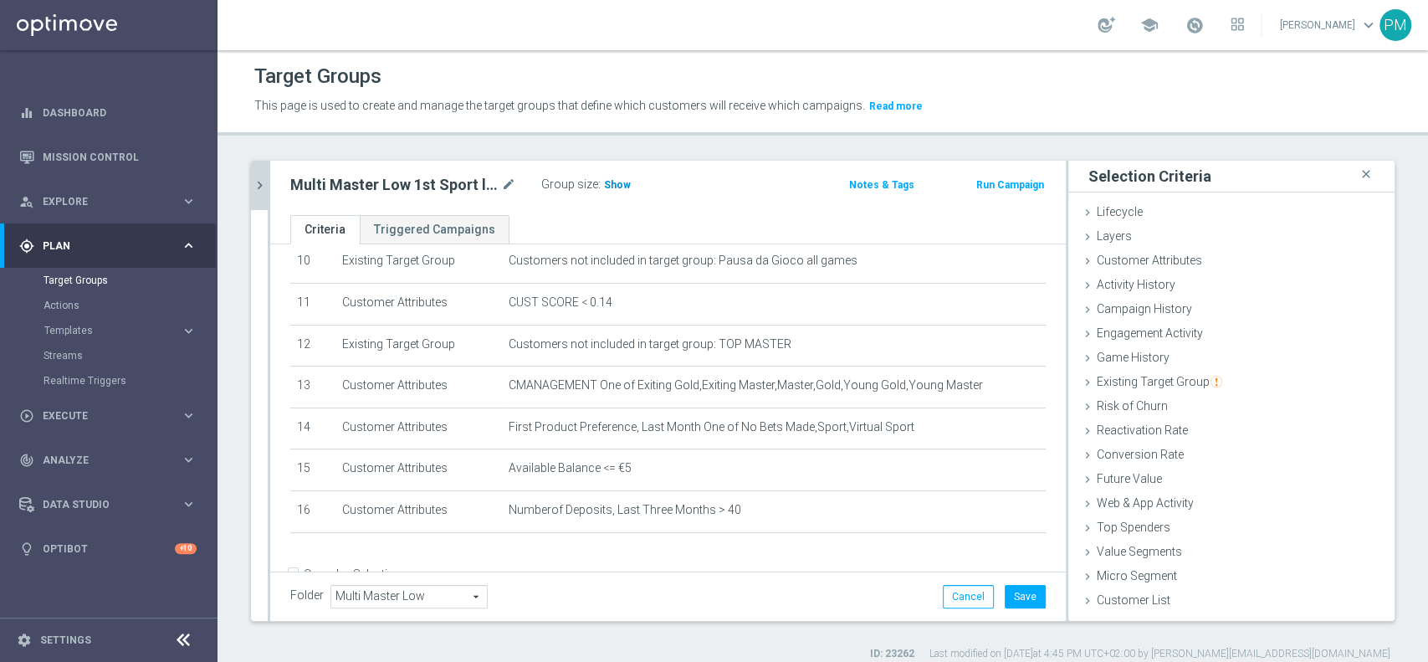
click at [612, 185] on span "Show" at bounding box center [617, 185] width 27 height 12
click at [261, 184] on icon "chevron_right" at bounding box center [260, 185] width 16 height 16
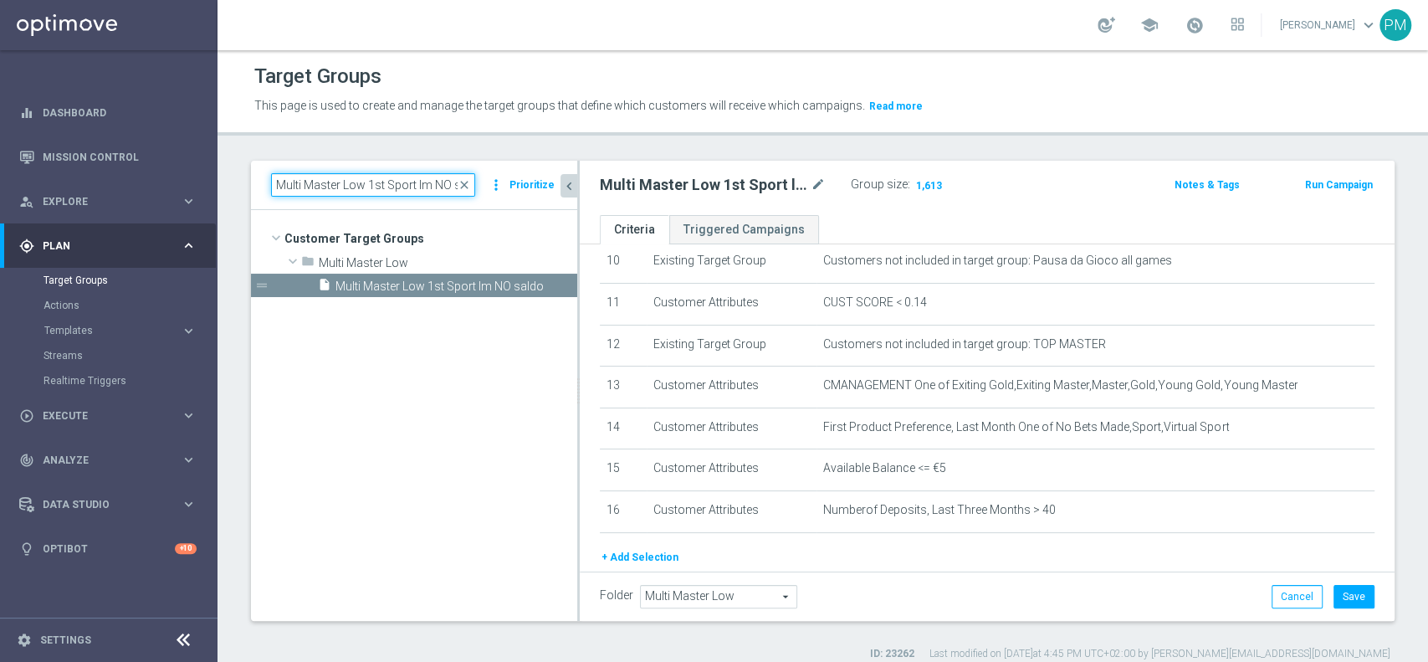
click at [409, 179] on input "Multi Master Low 1st Sport lm NO saldo" at bounding box center [373, 184] width 204 height 23
paste input
type input "Multi Master Low 1st Sport lm saldo"
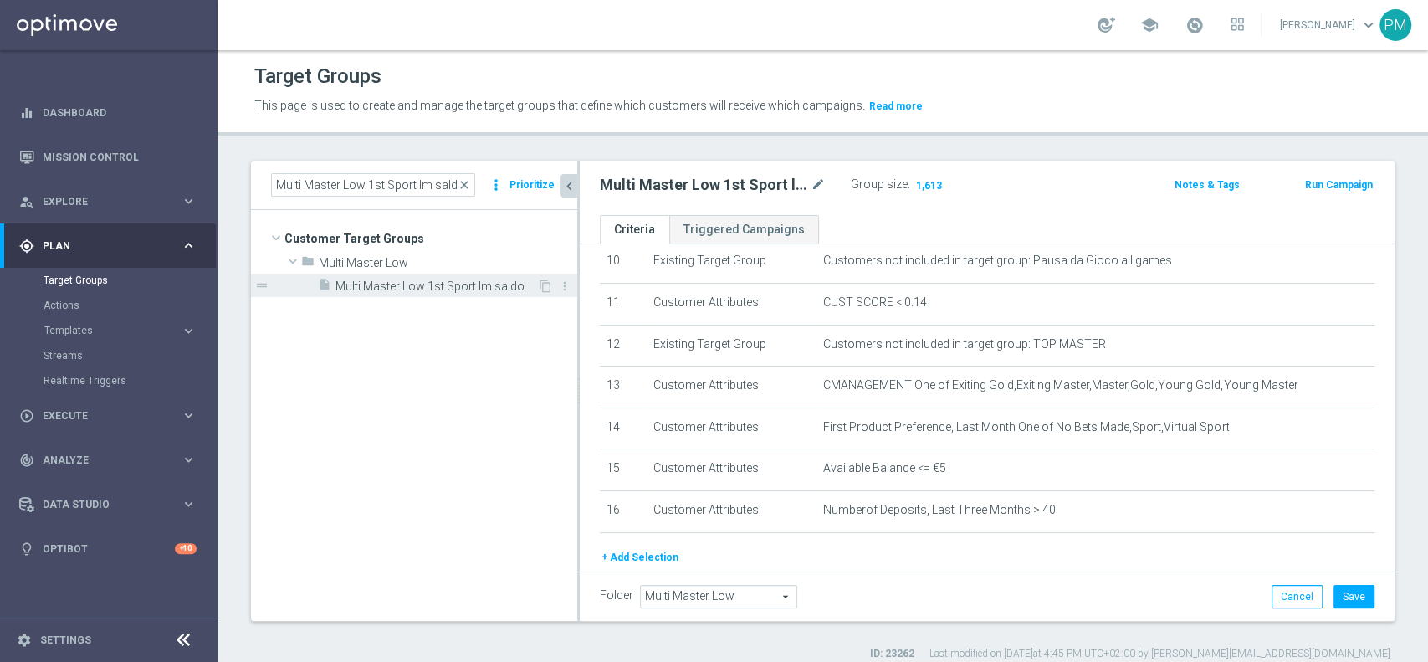
click at [441, 279] on span "Multi Master Low 1st Sport lm saldo" at bounding box center [437, 286] width 202 height 14
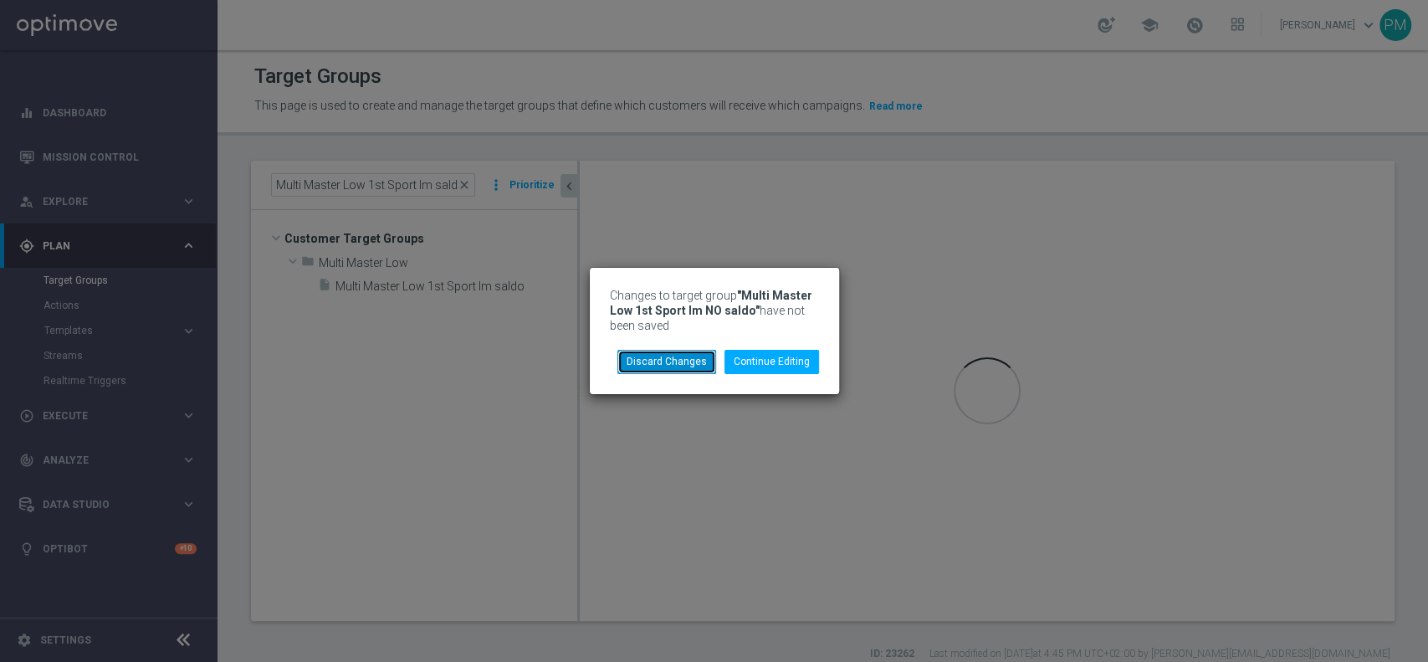
click at [684, 362] on button "Discard Changes" at bounding box center [666, 361] width 99 height 23
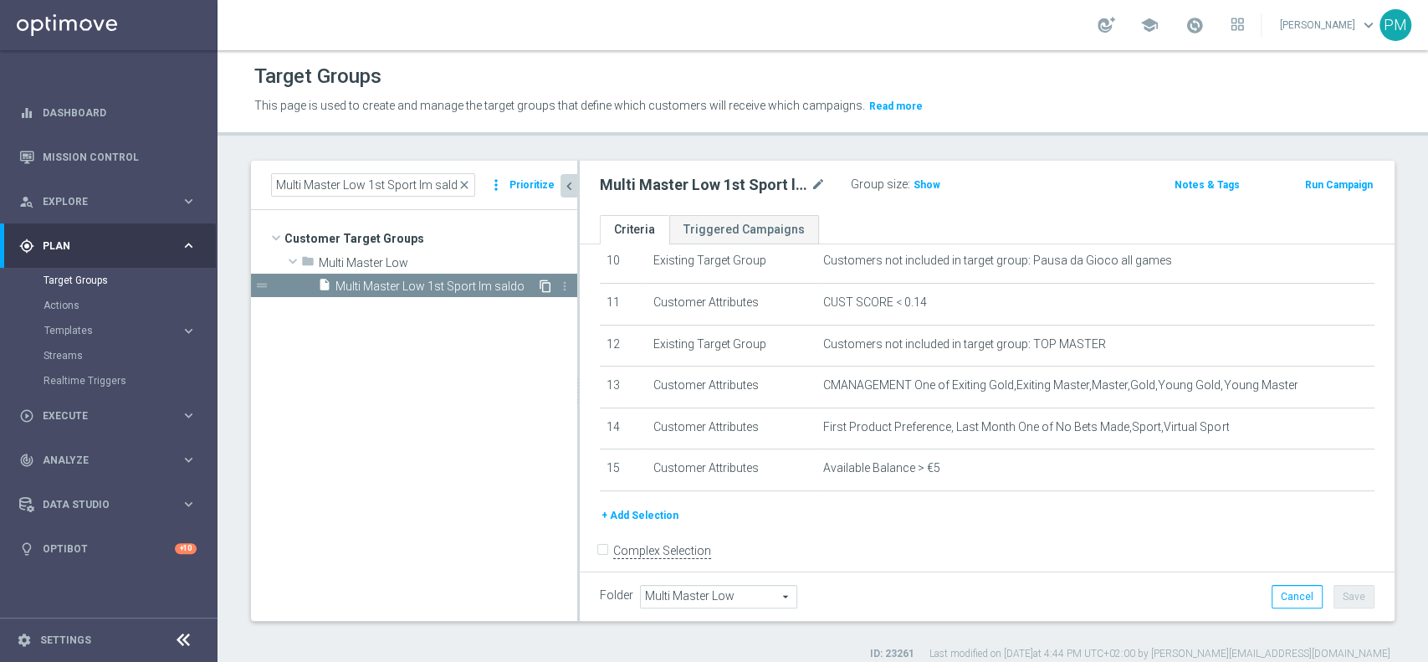
click at [547, 286] on icon "content_copy" at bounding box center [545, 285] width 13 height 13
click at [817, 177] on icon "mode_edit" at bounding box center [818, 185] width 15 height 20
type input "Multi Talent + Master Low 1st Sport lm < 0"
click at [1056, 170] on div "Multi Talent + Master Low 1st Sport lm < 0 Group size : Show Notes & Tags Run C…" at bounding box center [987, 188] width 815 height 54
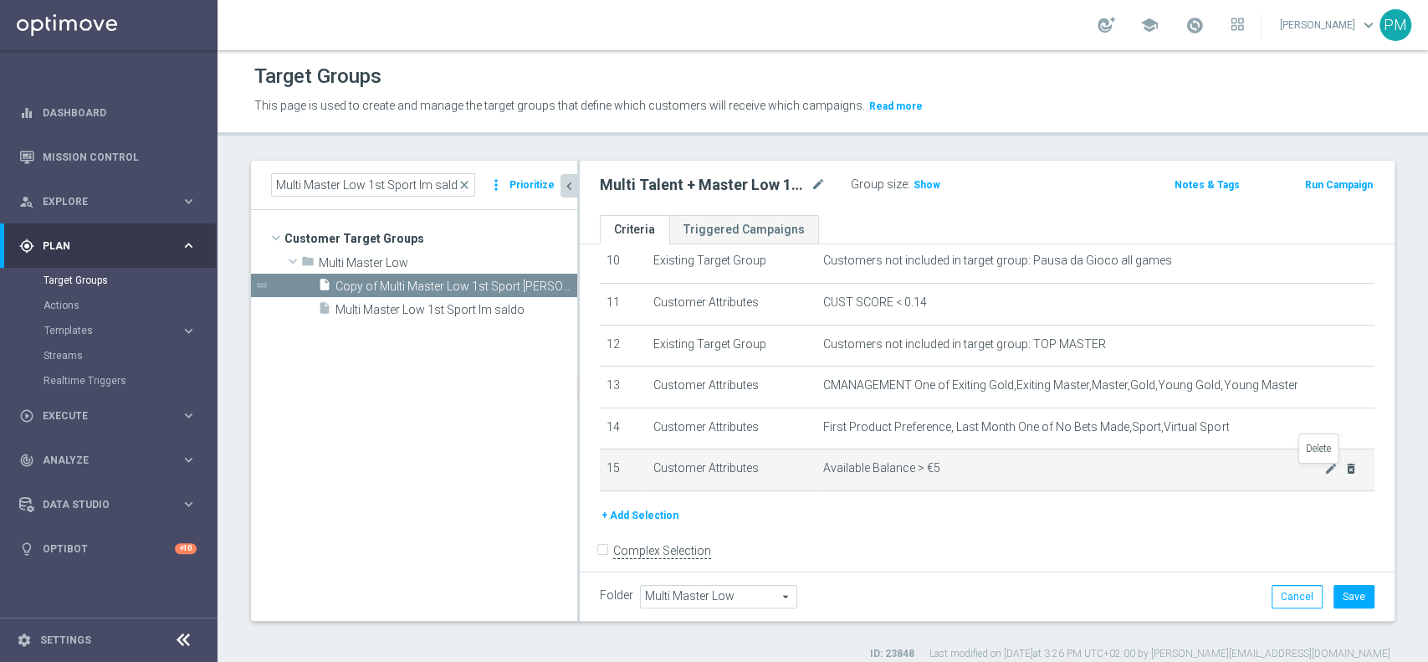
click at [1345, 469] on icon "delete_forever" at bounding box center [1351, 468] width 13 height 13
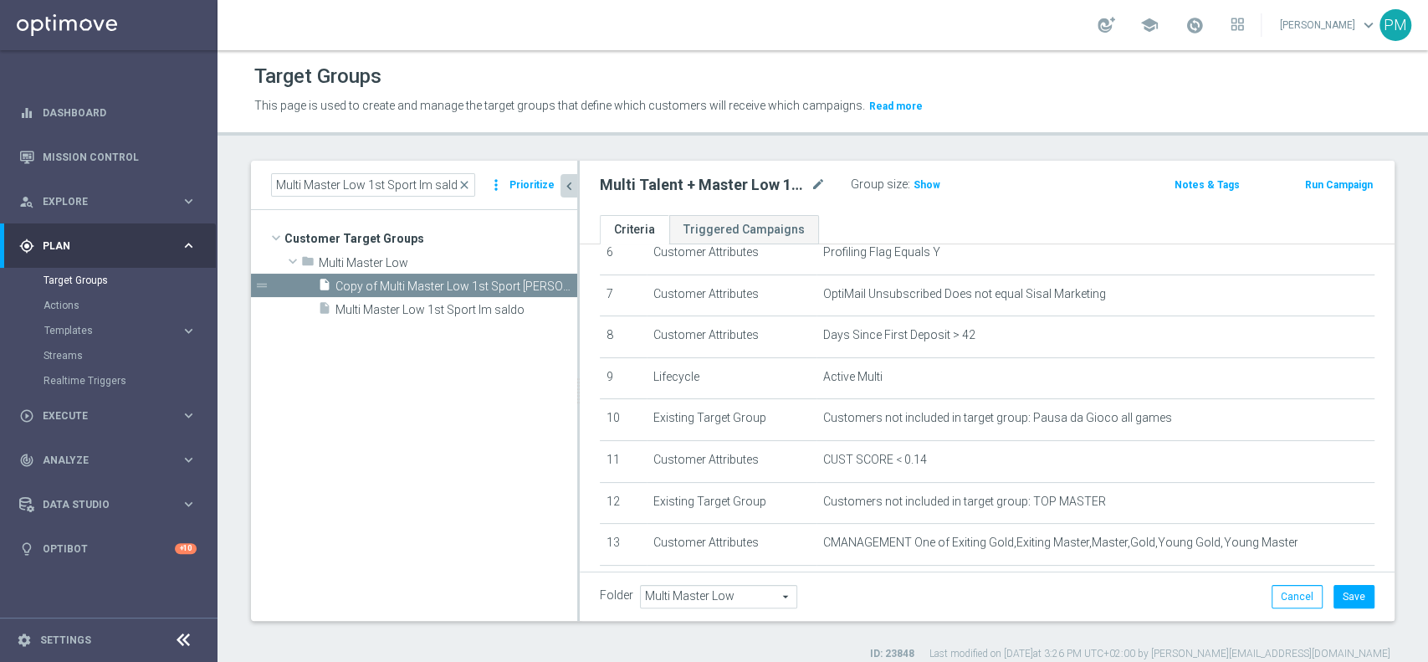
scroll to position [412, 0]
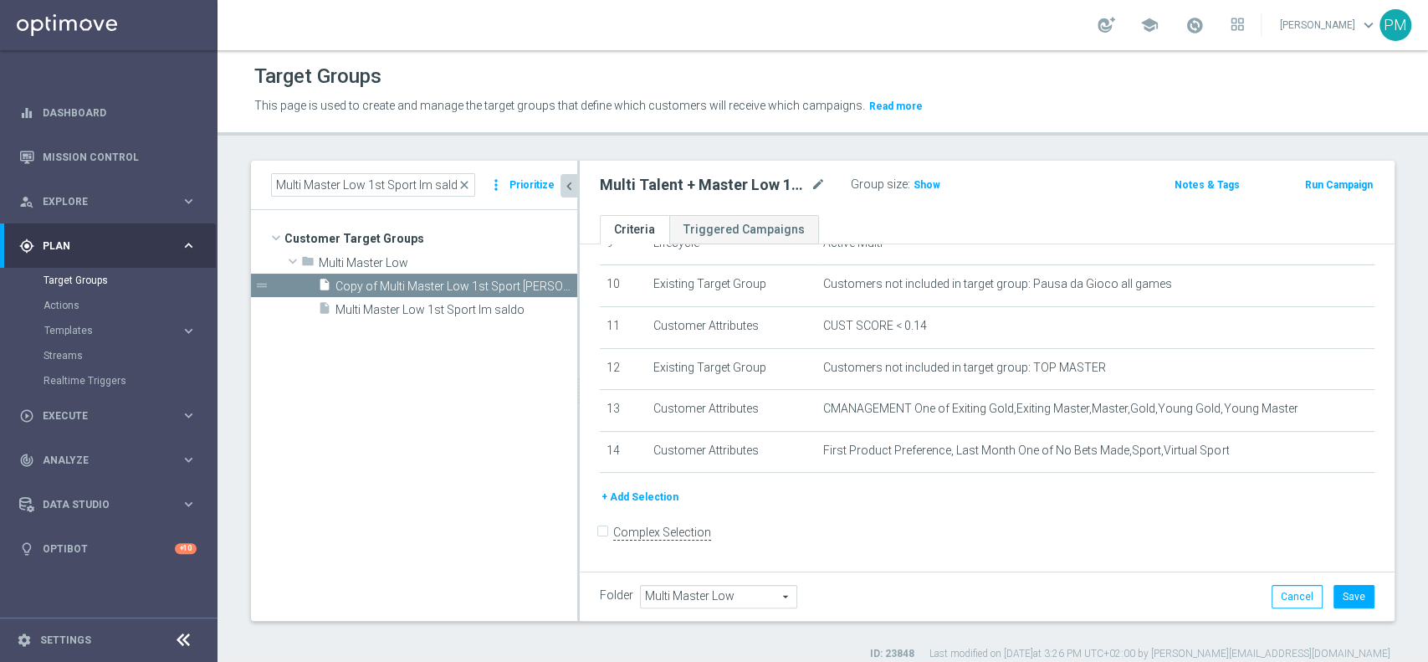
click at [602, 541] on input "Complex Selection" at bounding box center [605, 534] width 11 height 23
checkbox input "true"
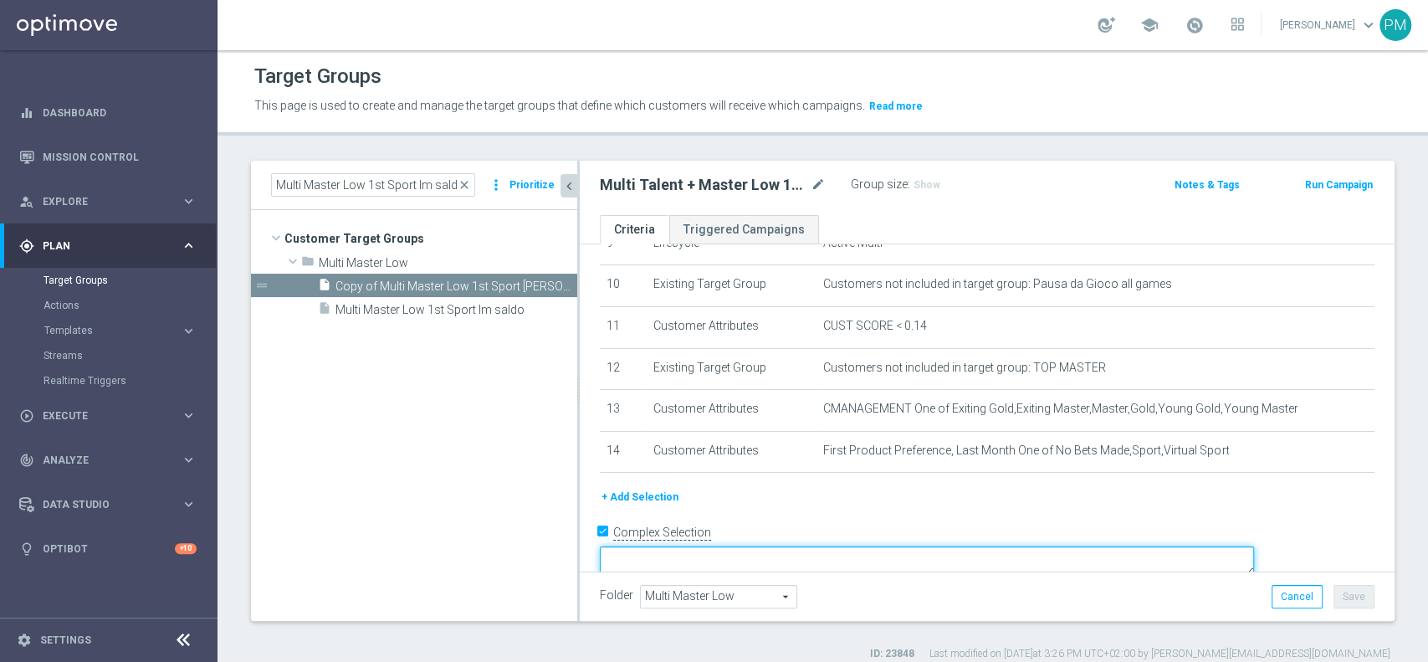
click at [781, 546] on textarea at bounding box center [927, 560] width 654 height 29
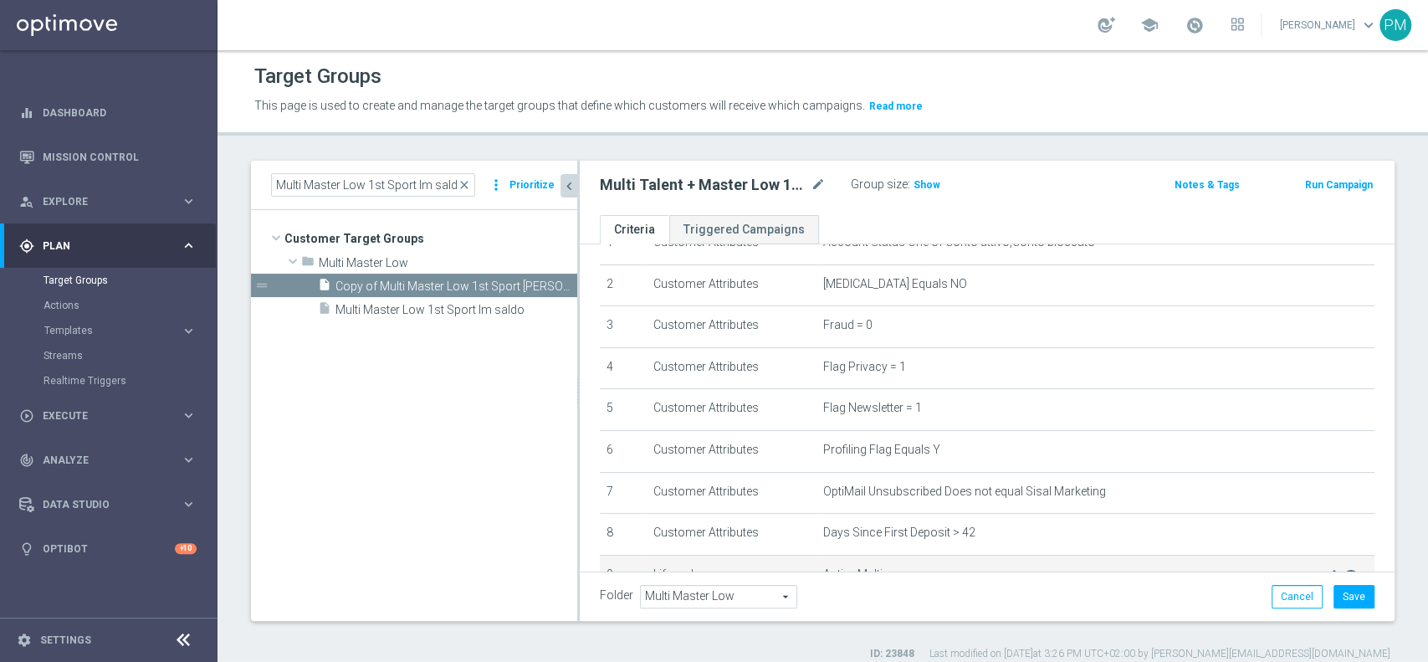
scroll to position [0, 0]
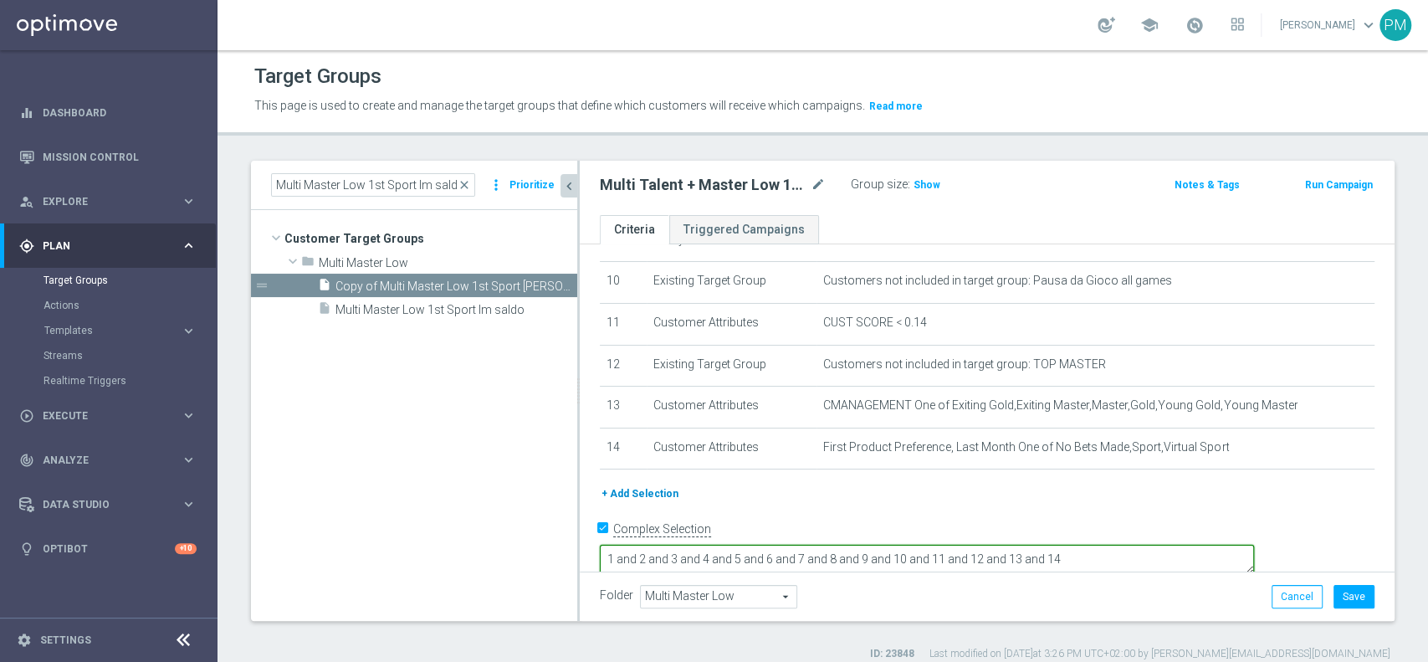
type textarea "1 and 2 and 3 and 4 and 5 and 6 and 7 and 8 and 9 and 10 and 11 and 12 and 13 a…"
click at [649, 489] on div "# Selection Type Criteria delete_forever 1 Customer Attributes Account Status O…" at bounding box center [987, 210] width 815 height 763
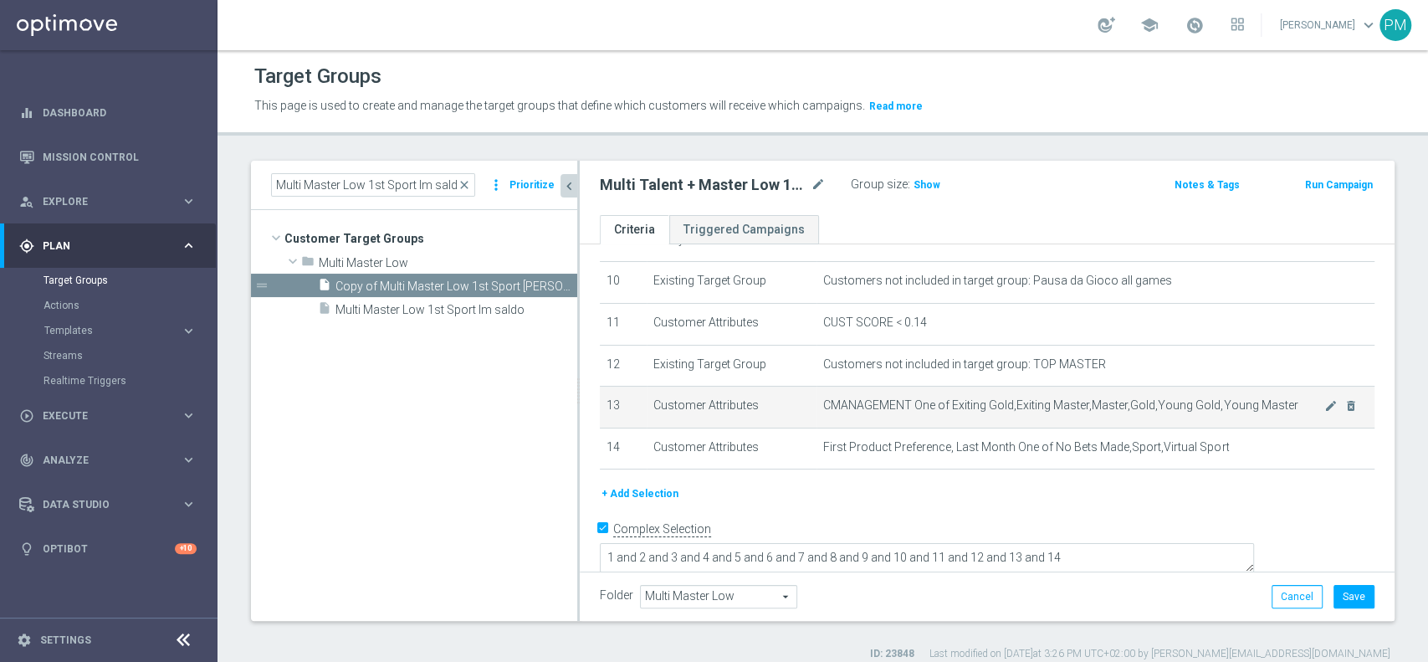
scroll to position [414, 0]
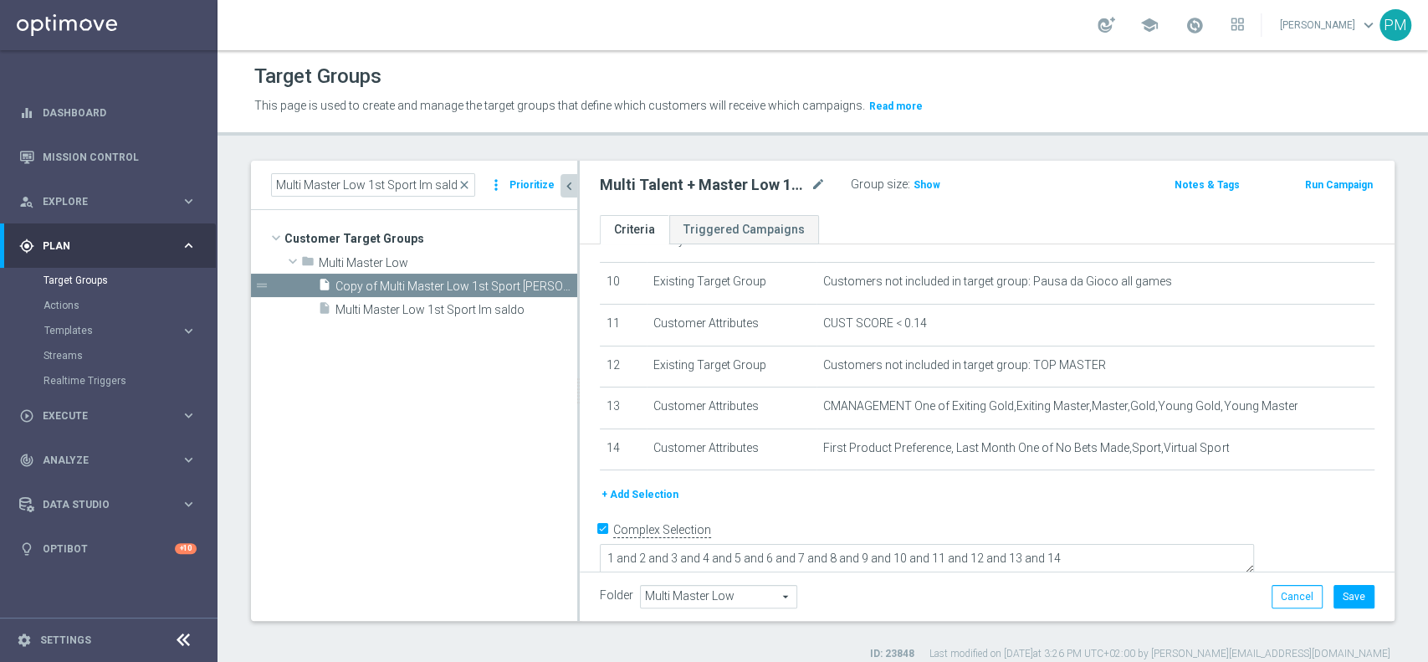
click at [638, 499] on button "+ Add Selection" at bounding box center [640, 494] width 80 height 18
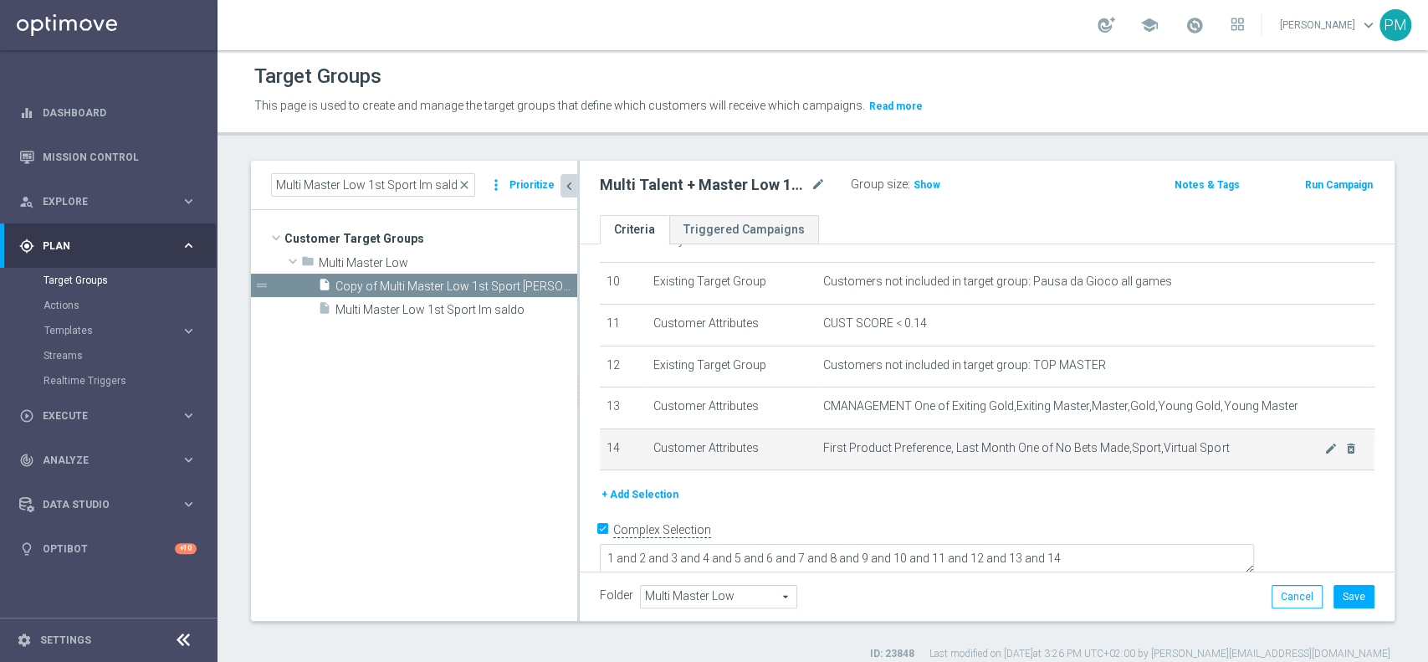
scroll to position [396, 0]
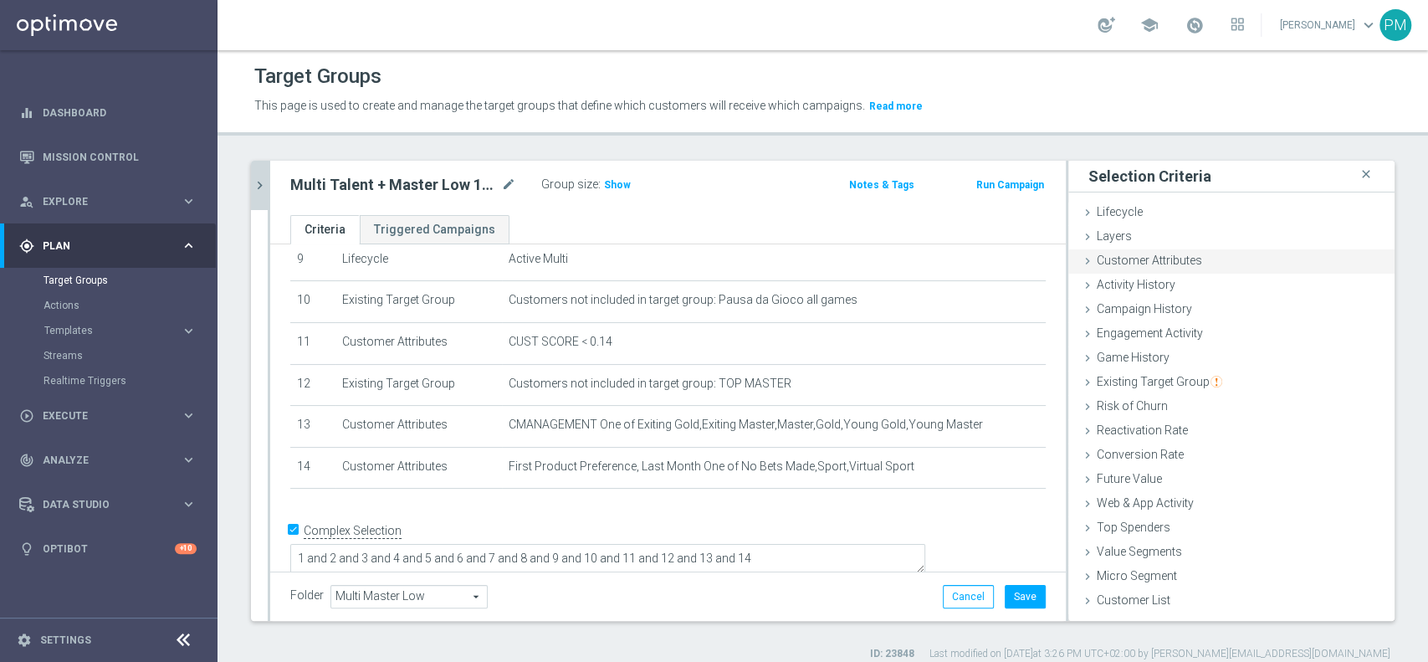
click at [1181, 258] on span "Customer Attributes" at bounding box center [1149, 260] width 105 height 13
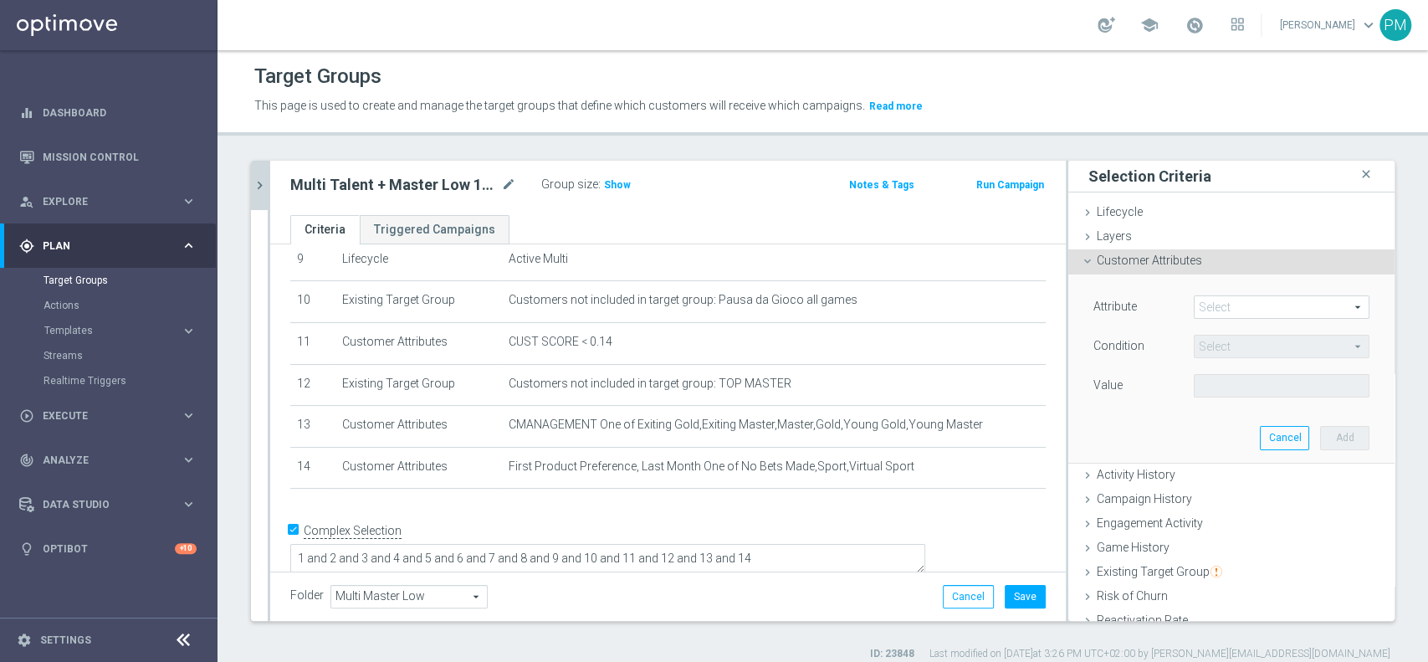
click at [1202, 306] on span at bounding box center [1282, 307] width 174 height 22
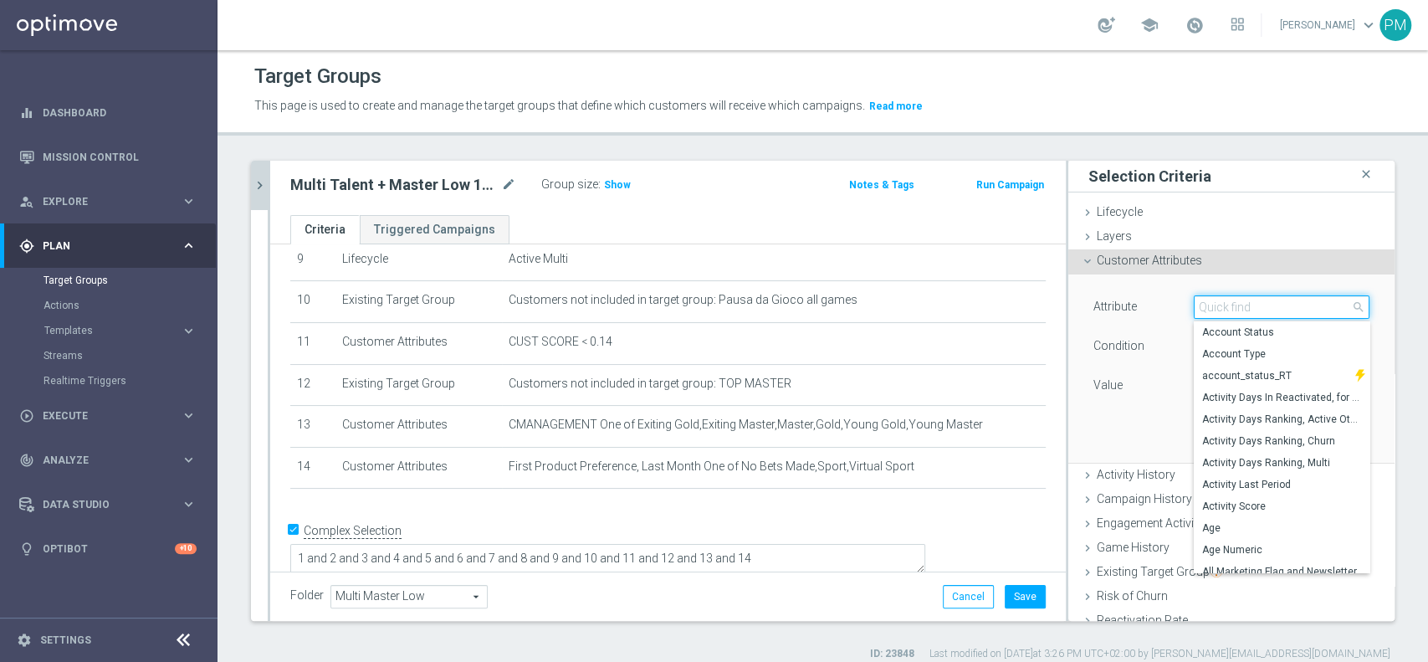
click at [1202, 306] on input "search" at bounding box center [1282, 306] width 176 height 23
